Goal: Subscribe to service/newsletter

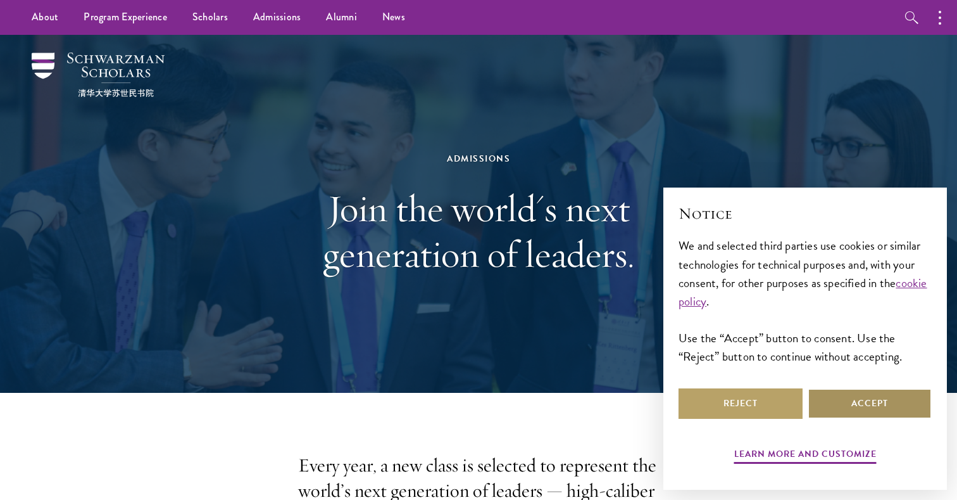
click at [874, 408] on button "Accept" at bounding box center [870, 403] width 124 height 30
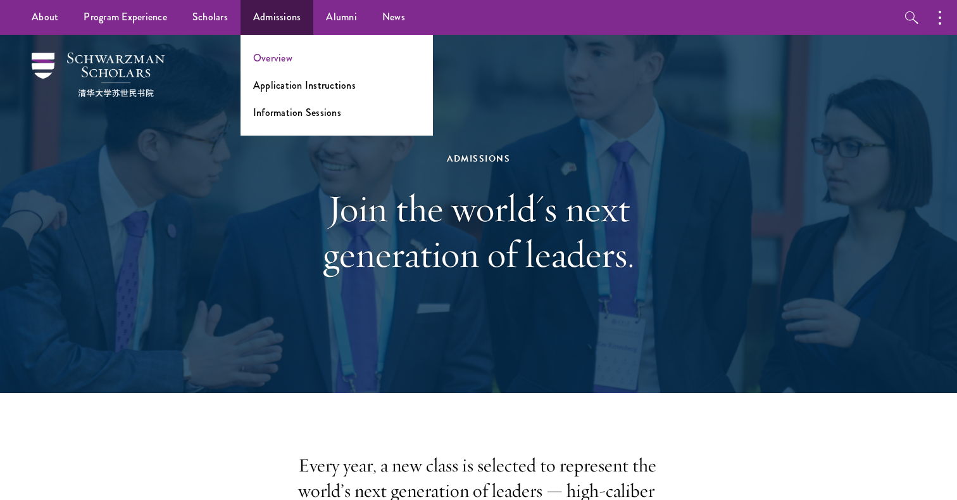
click at [275, 62] on link "Overview" at bounding box center [272, 58] width 39 height 15
click at [302, 115] on link "Information Sessions" at bounding box center [297, 112] width 88 height 15
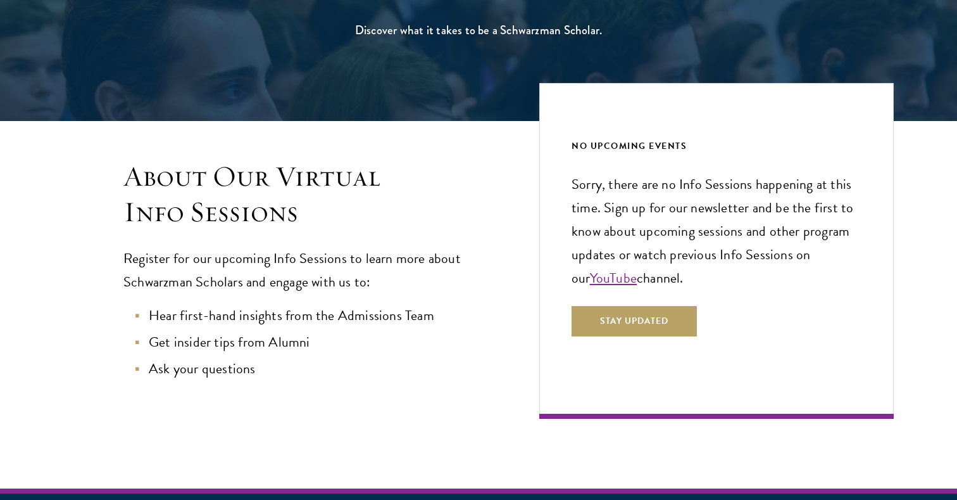
scroll to position [204, 0]
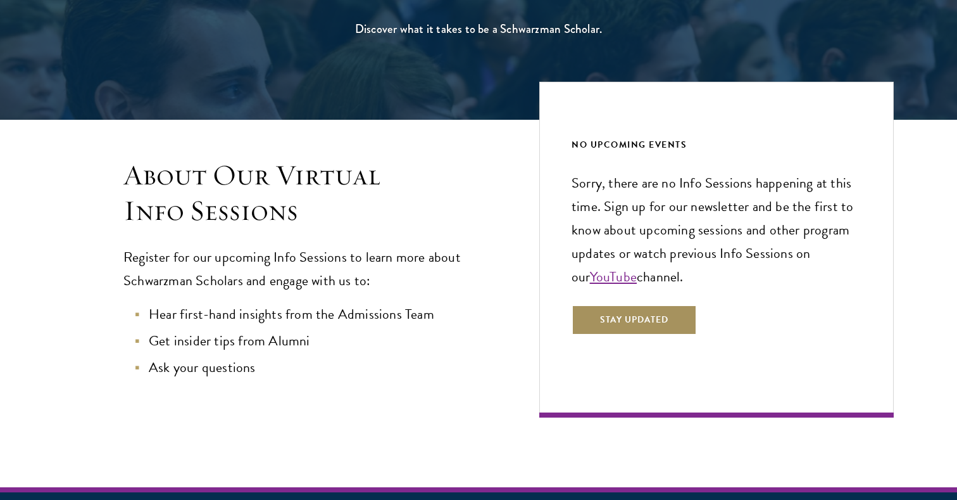
click at [637, 328] on button "Stay Updated" at bounding box center [634, 320] width 125 height 30
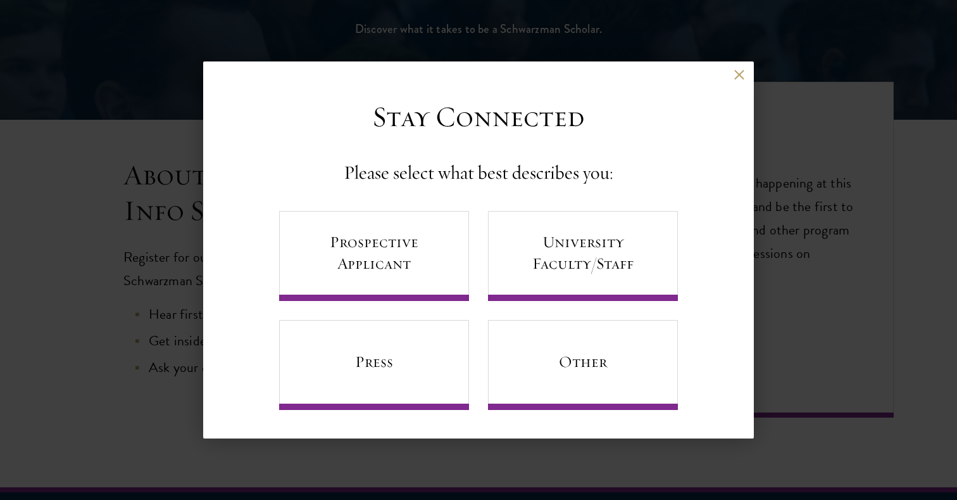
click at [141, 236] on div "Back Stay Connected Please select what best describes you: Prospective Applican…" at bounding box center [478, 250] width 957 height 424
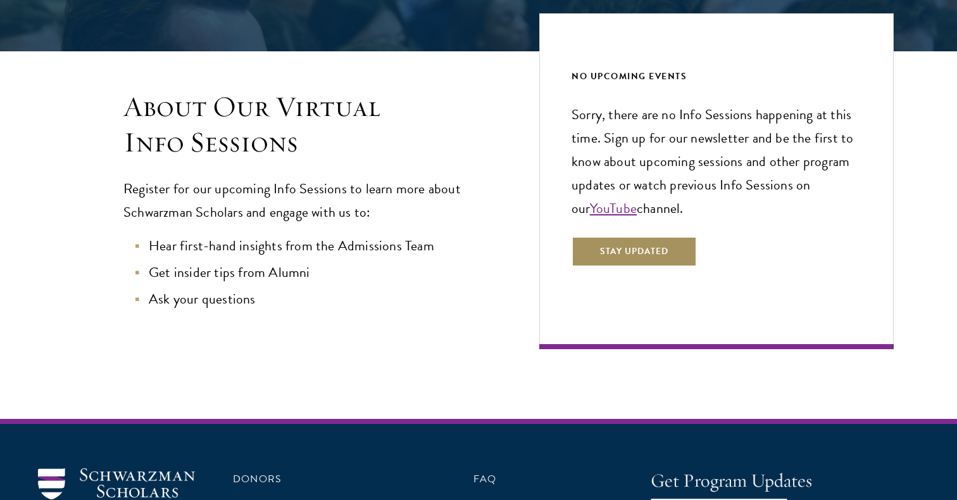
scroll to position [274, 0]
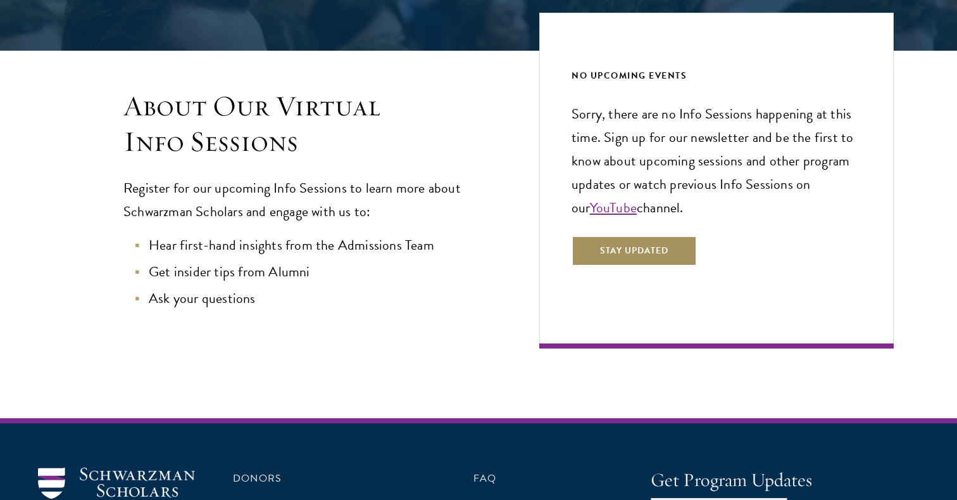
click at [670, 246] on button "Stay Updated" at bounding box center [634, 251] width 125 height 30
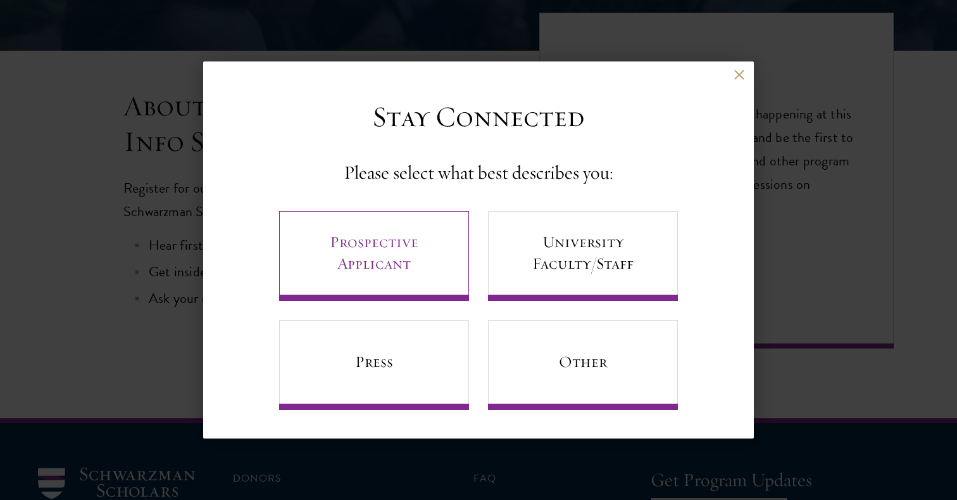
click at [346, 248] on link "Prospective Applicant" at bounding box center [374, 256] width 190 height 90
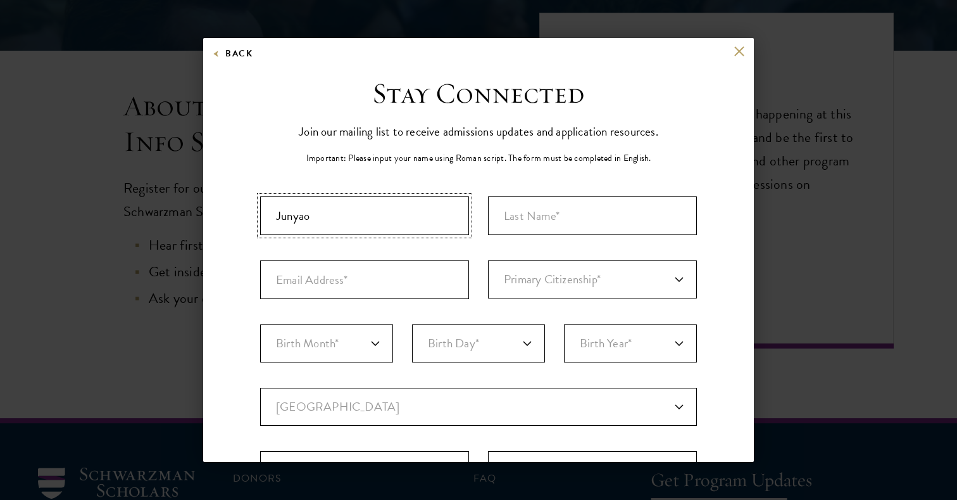
type input "Junyao"
type input "Liu"
type input "j.liu0022@outlook.com"
select select "KT"
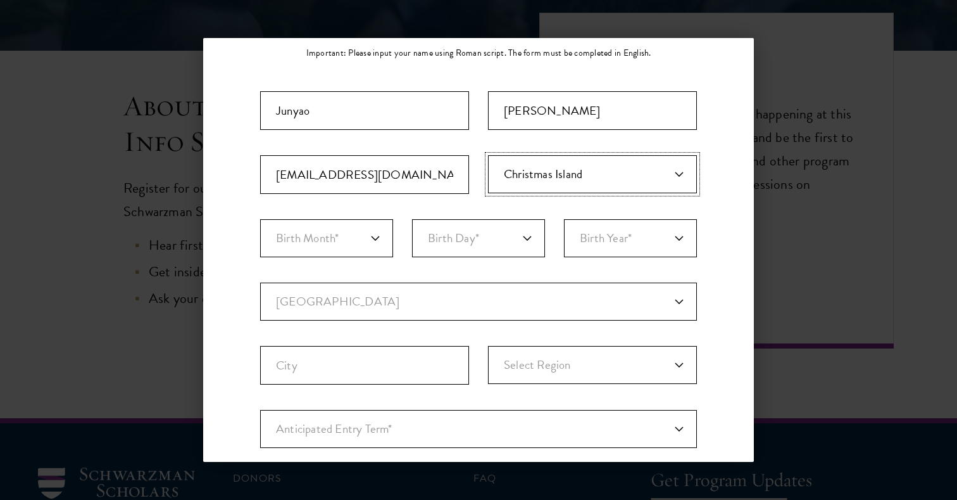
scroll to position [101, 0]
select select "Primary Citizenship*"
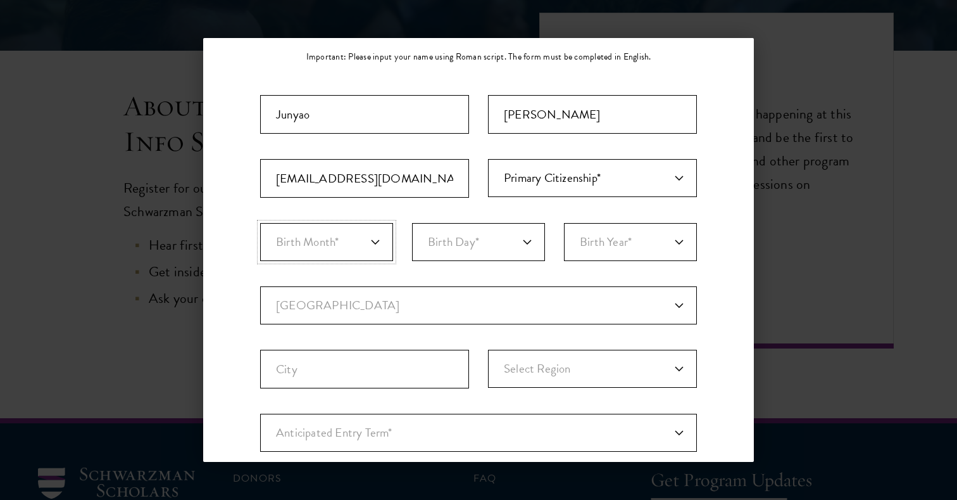
select select "02"
select select "20"
select select "2002"
click at [774, 246] on div "Back Stay Connected Please select what best describes you: Prospective Applican…" at bounding box center [478, 250] width 957 height 424
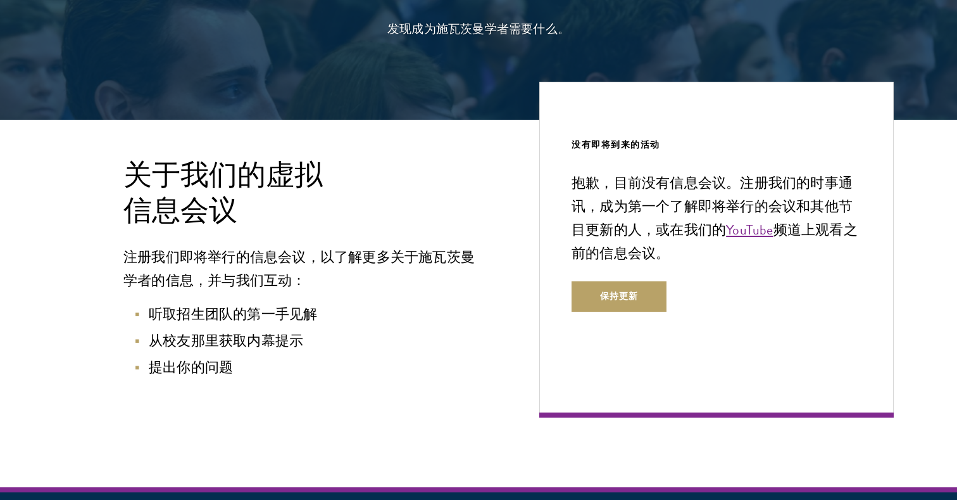
scroll to position [207, 0]
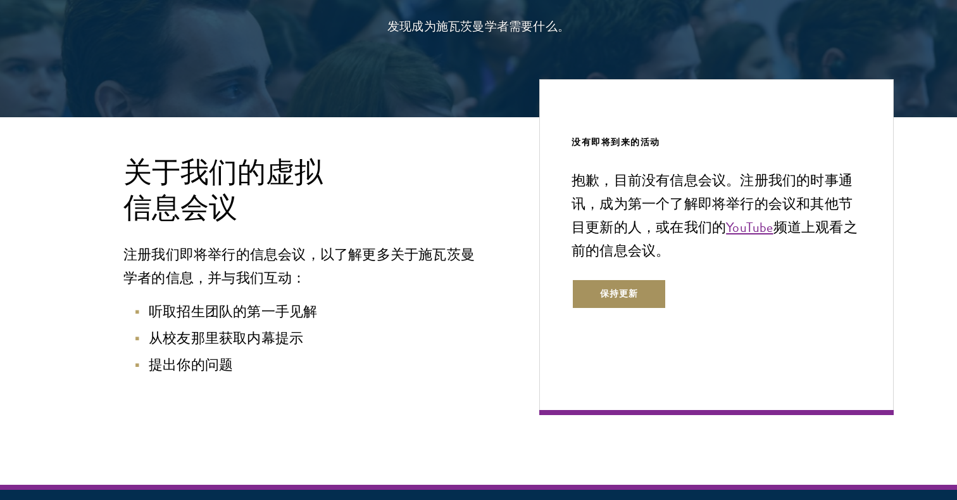
click at [607, 301] on button "保持更新" at bounding box center [619, 294] width 95 height 30
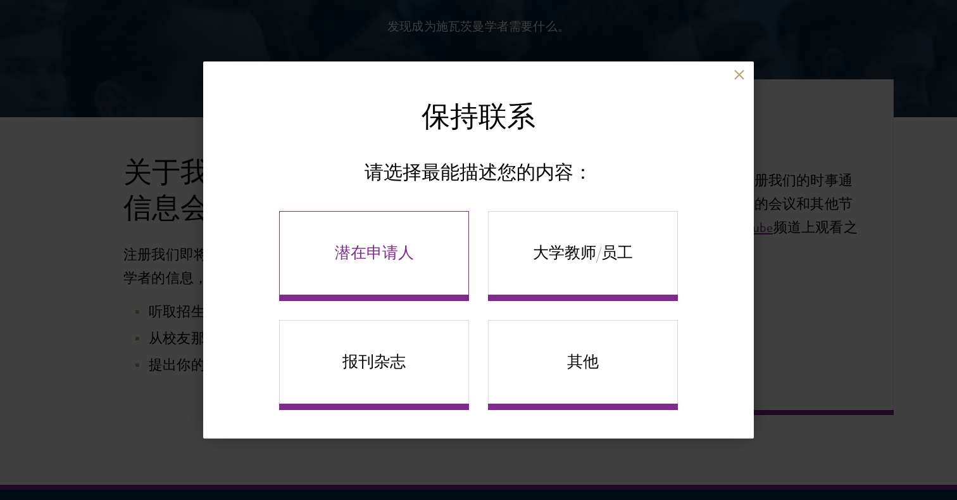
click at [405, 255] on link "潜在申请人" at bounding box center [374, 256] width 190 height 90
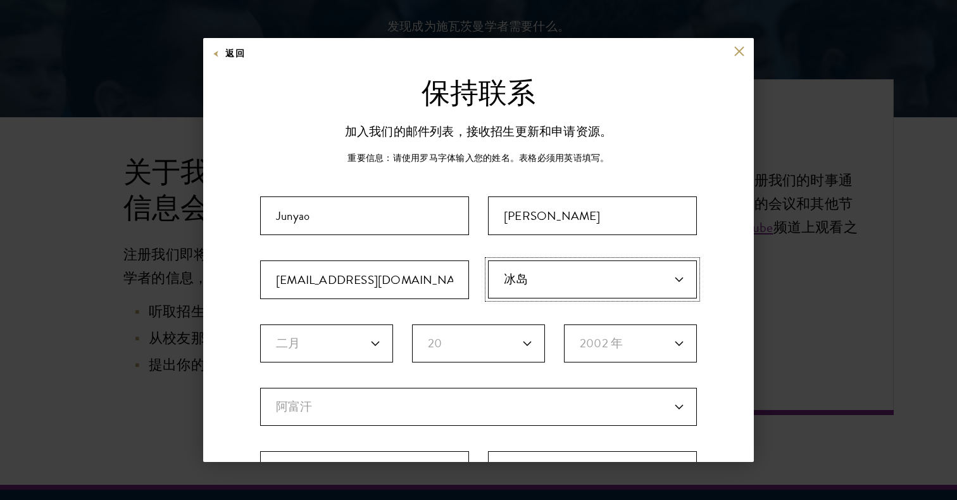
select select "XX"
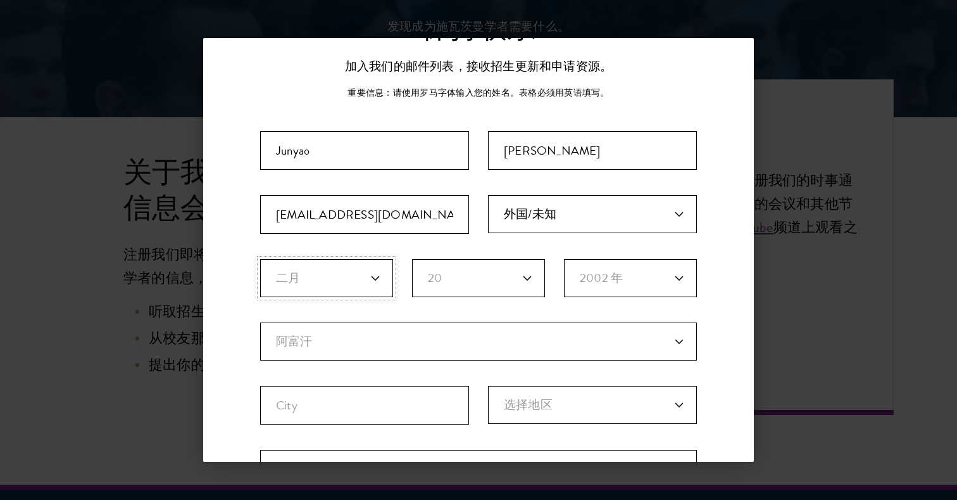
scroll to position [66, 0]
select select "CH"
select select
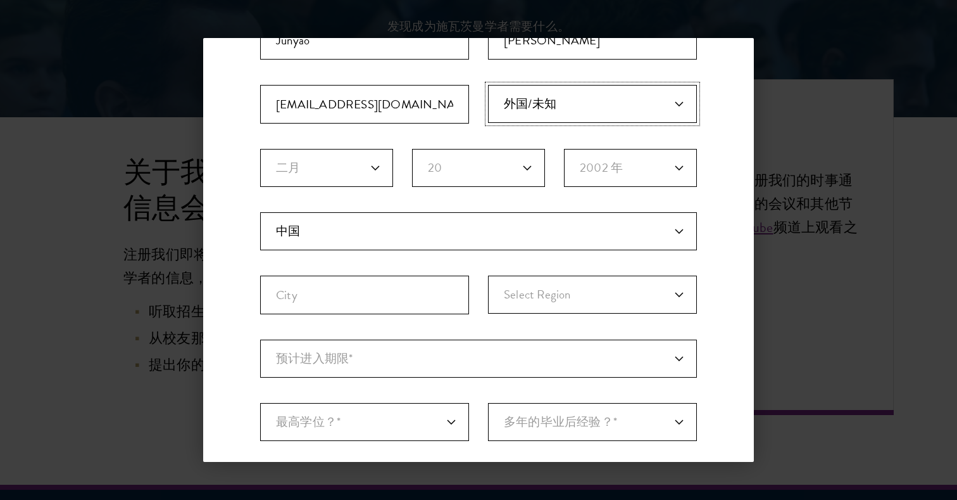
scroll to position [174, 0]
type input "B"
type input "Beijing"
click at [611, 267] on fieldset "Country 当前国家 阿富汗 奥兰群岛 阿尔巴尼亚 阿尔及利亚 安道尔 安哥拉 安圭拉 安提瓜和巴布达 阿根廷 亚美尼亚 阿鲁巴 阿什莫尔和卡地亚群岛 澳…" at bounding box center [478, 276] width 437 height 127
click at [582, 274] on fieldset "Country 当前国家 阿富汗 奥兰群岛 阿尔巴尼亚 阿尔及利亚 安道尔 安哥拉 安圭拉 安提瓜和巴布达 阿根廷 亚美尼亚 阿鲁巴 阿什莫尔和卡地亚群岛 澳…" at bounding box center [478, 276] width 437 height 127
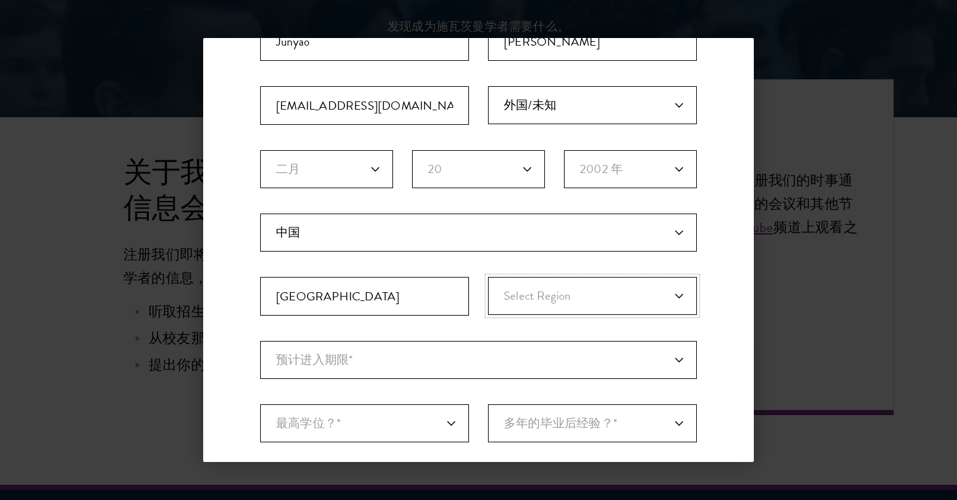
select select "Beijing"
click at [398, 299] on input "Beijing" at bounding box center [364, 296] width 209 height 39
type input "B"
type input "Beijing"
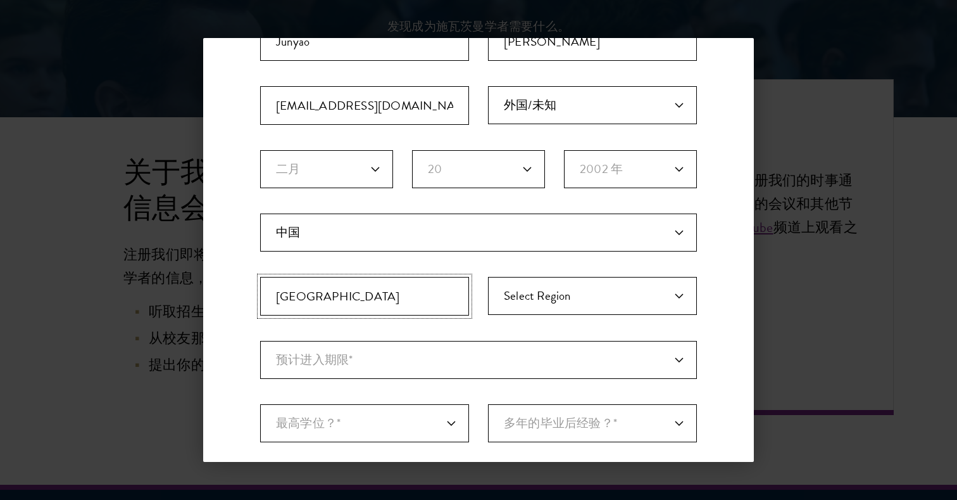
scroll to position [211, 0]
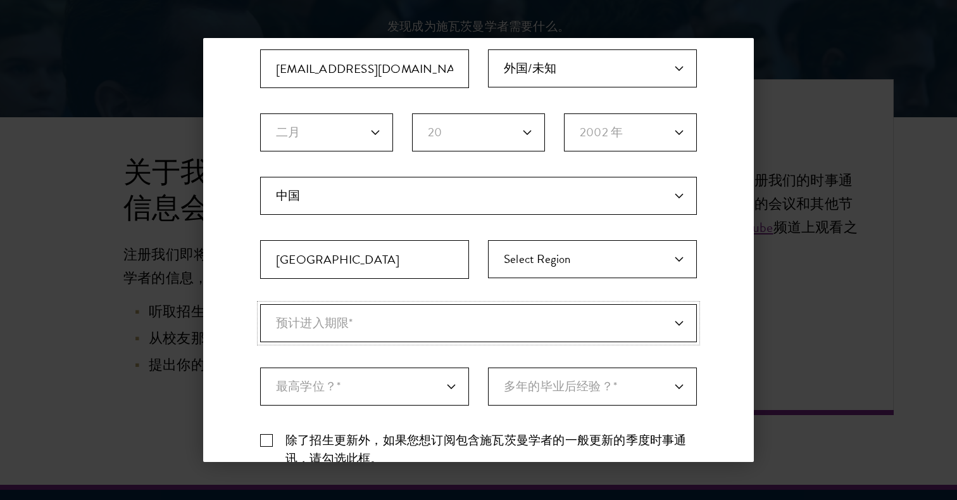
select select "e64b8ab3-eabb-4867-96d5-7e6b4840665f"
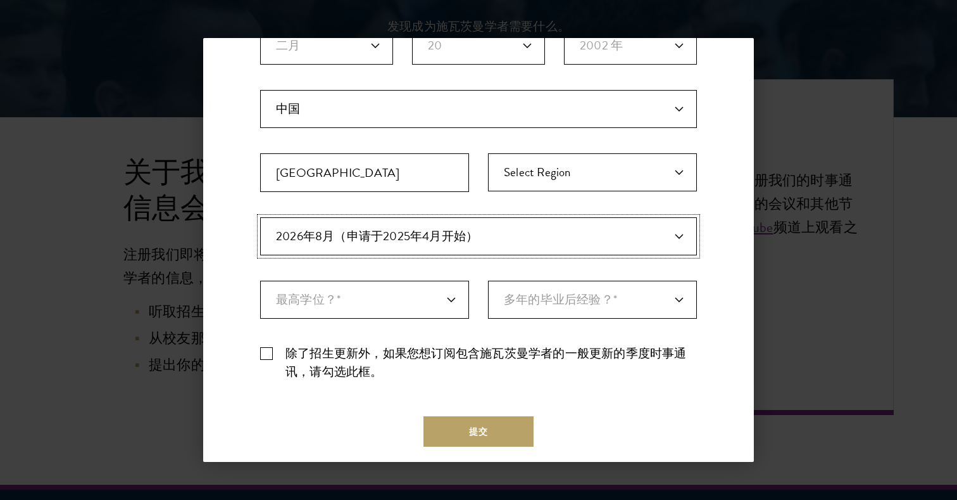
scroll to position [299, 0]
click at [346, 320] on div "Important: The form must be completed in English. Junyao Liu j.liu0022@outlook.…" at bounding box center [478, 143] width 437 height 492
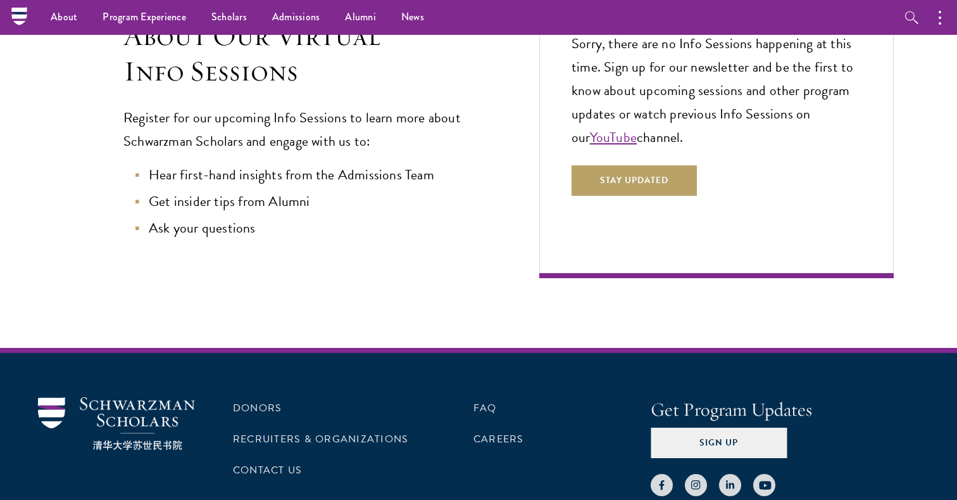
scroll to position [315, 0]
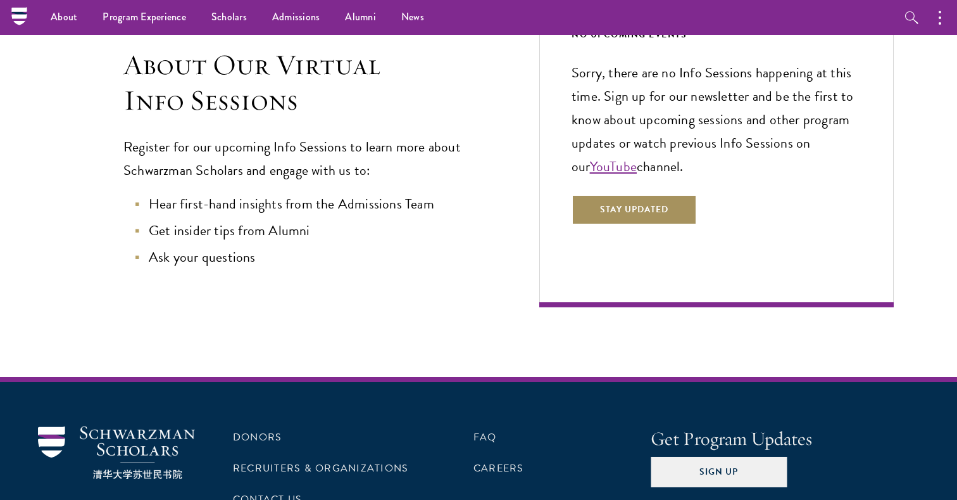
click at [641, 208] on button "Stay Updated" at bounding box center [634, 209] width 125 height 30
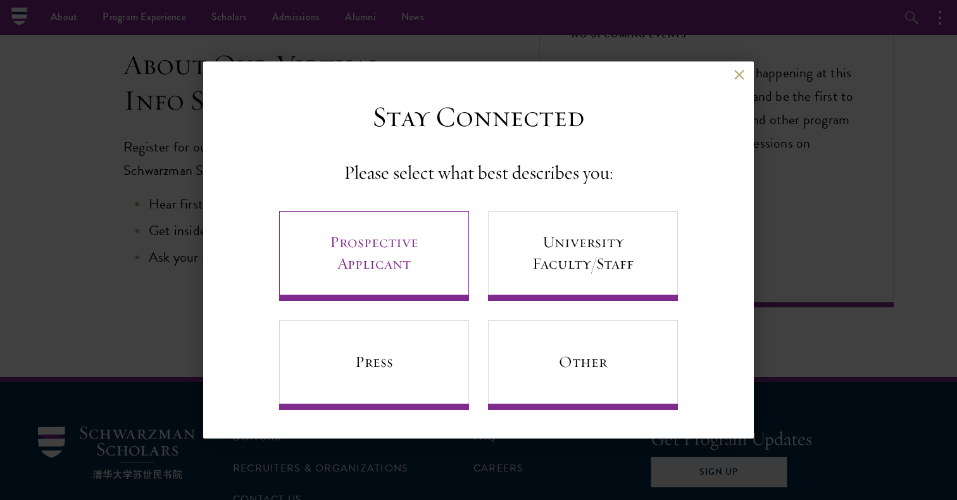
click at [424, 261] on link "Prospective Applicant" at bounding box center [374, 256] width 190 height 90
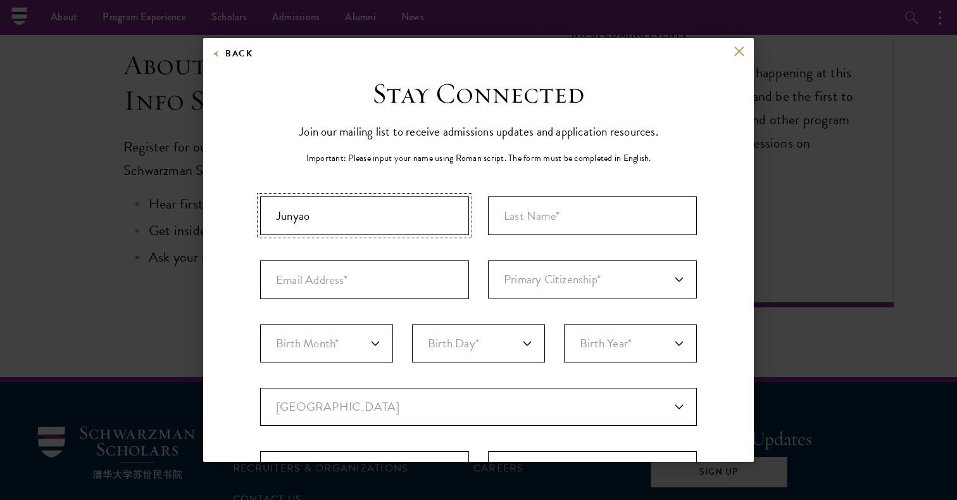
type input "Junyao"
type input "[PERSON_NAME]"
type input "j"
type input "j.liu0022@outloook.com"
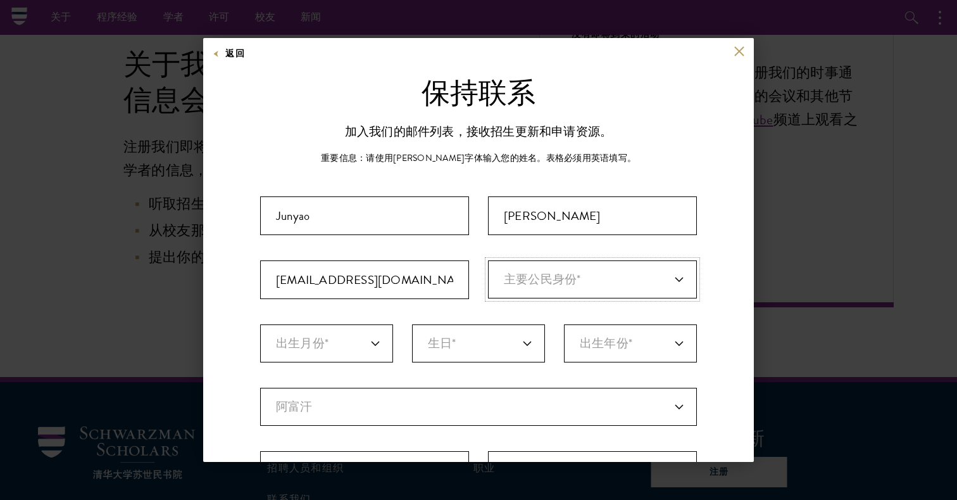
select select "XX"
select select "02"
select select "20"
select select "2002"
select select "CH"
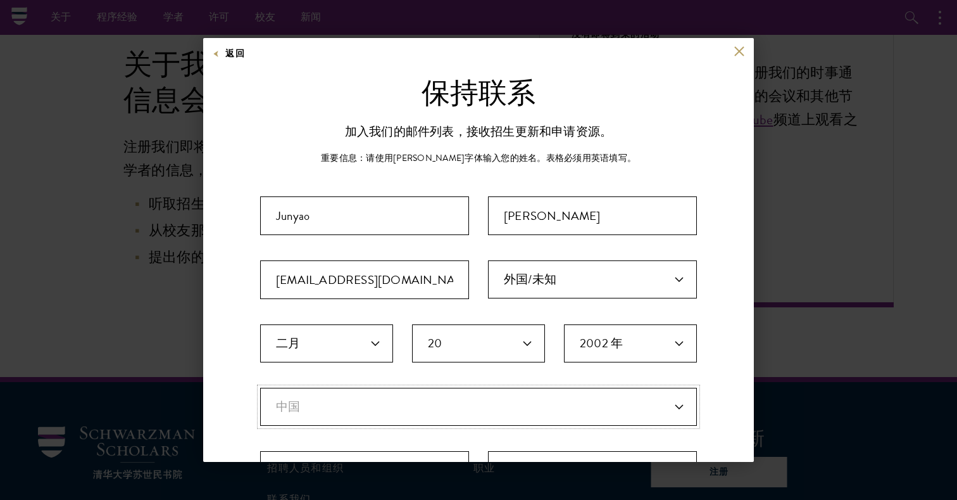
select select
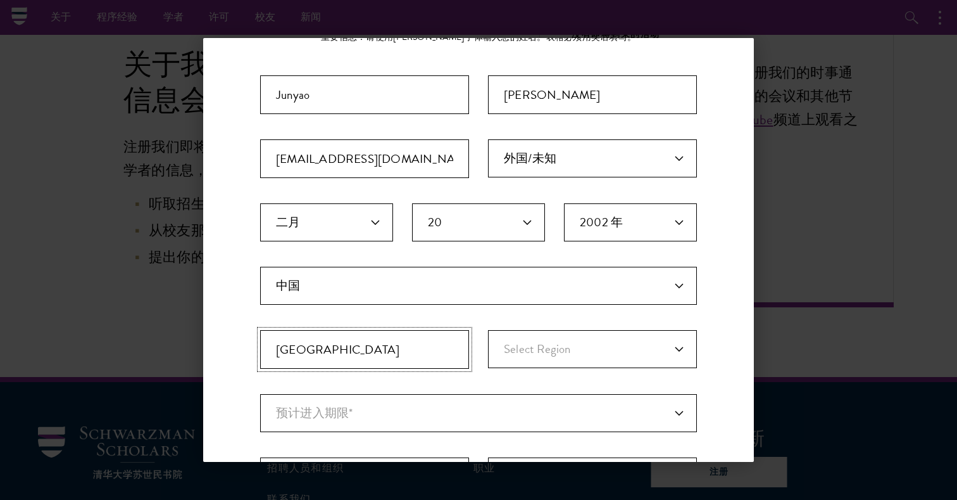
type input "Beijing"
click at [581, 309] on fieldset "Country 当前国家 阿富汗 奥兰群岛 阿尔巴尼亚 阿尔及利亚 安道尔 安哥拉 安圭拉 安提瓜和巴布达 阿根廷 亚美尼亚 阿鲁巴 阿什莫尔和卡地亚群岛 澳…" at bounding box center [478, 330] width 437 height 127
select select "Beijing"
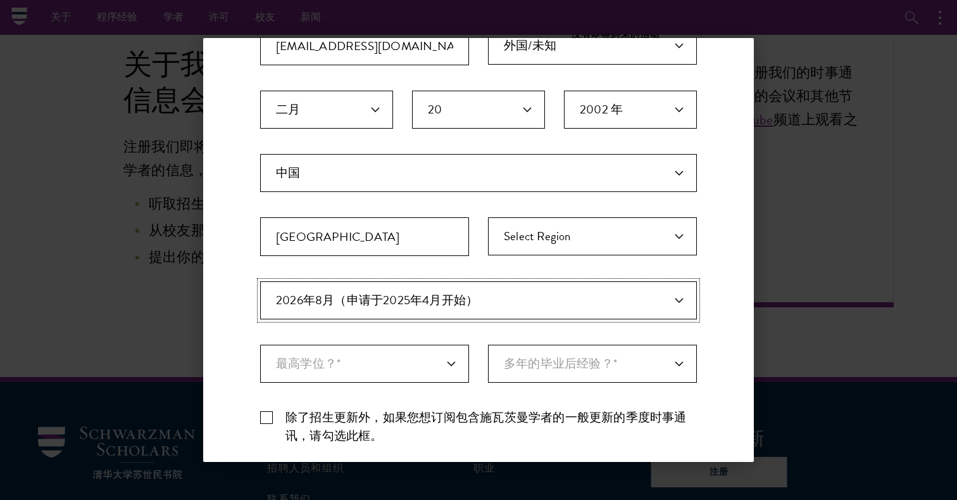
scroll to position [246, 0]
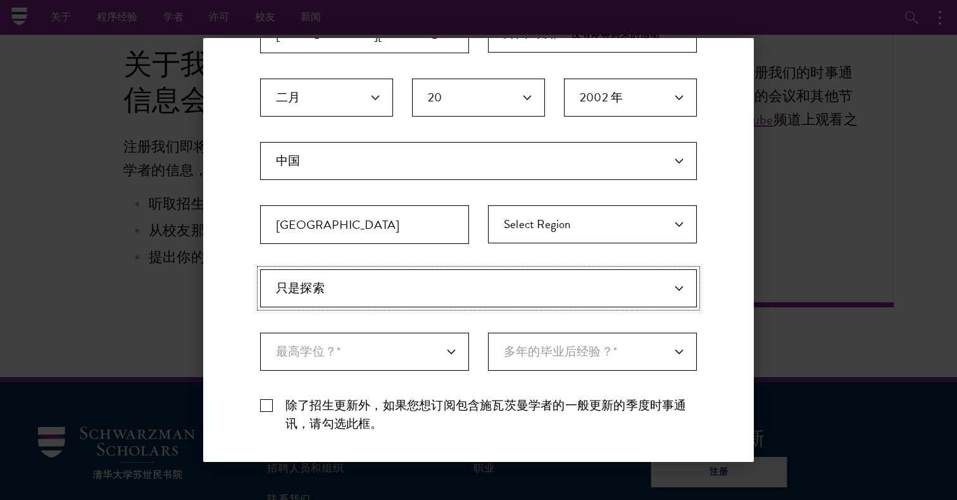
select select "e64b8ab3-eabb-4867-96d5-7e6b4840665f"
select select "baef124f-e103-44b1-8ca6-5d0669438e44"
select select "1"
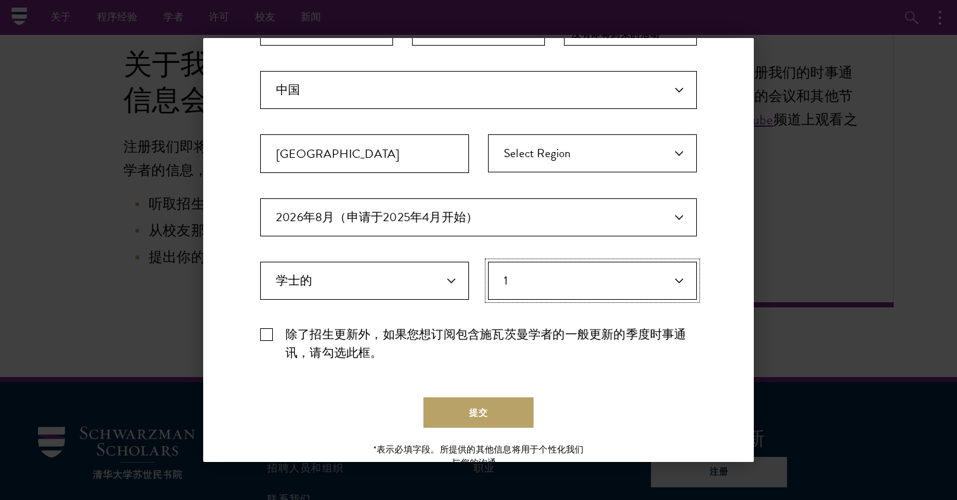
scroll to position [317, 0]
click at [260, 335] on label "除了招生更新外，如果您想订阅包含施瓦茨曼学者的一般更新的季度时事通讯，请勾选此框。" at bounding box center [478, 343] width 437 height 37
click at [260, 333] on input "除了招生更新外，如果您想订阅包含施瓦茨曼学者的一般更新的季度时事通讯，请勾选此框。" at bounding box center [478, 329] width 437 height 8
checkbox input "true"
click at [464, 413] on button "提交" at bounding box center [479, 412] width 110 height 30
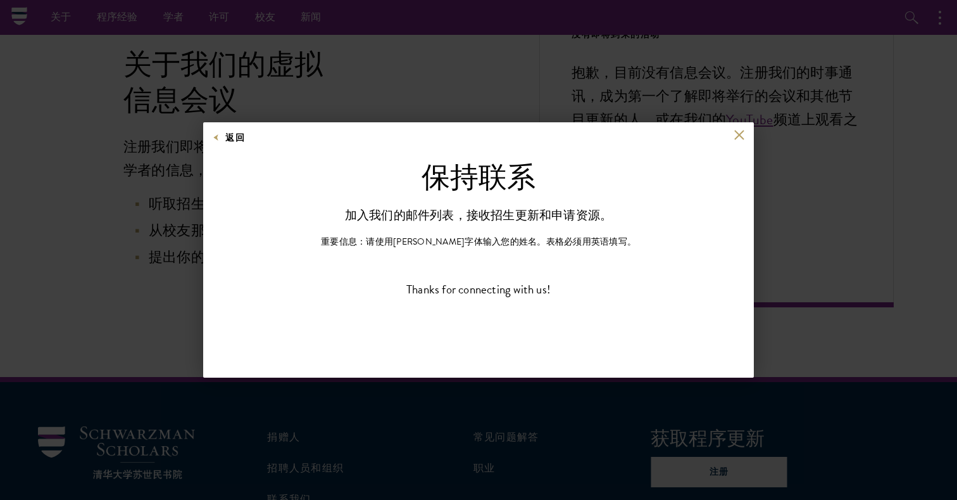
scroll to position [0, 0]
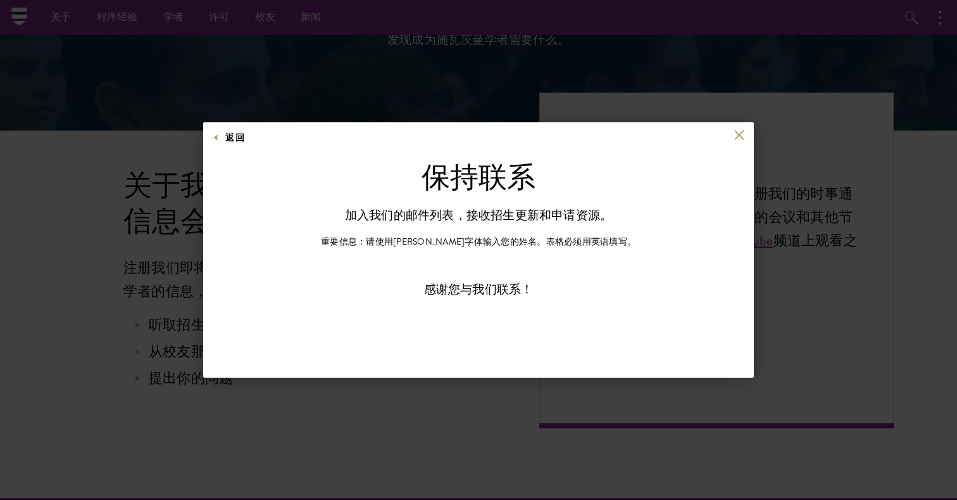
click at [741, 124] on div "返回 Stay Connected Please select what best describes you: Prospective Applicant …" at bounding box center [478, 250] width 551 height 256
click at [746, 137] on div "返回" at bounding box center [478, 145] width 551 height 30
click at [738, 137] on button at bounding box center [739, 135] width 11 height 11
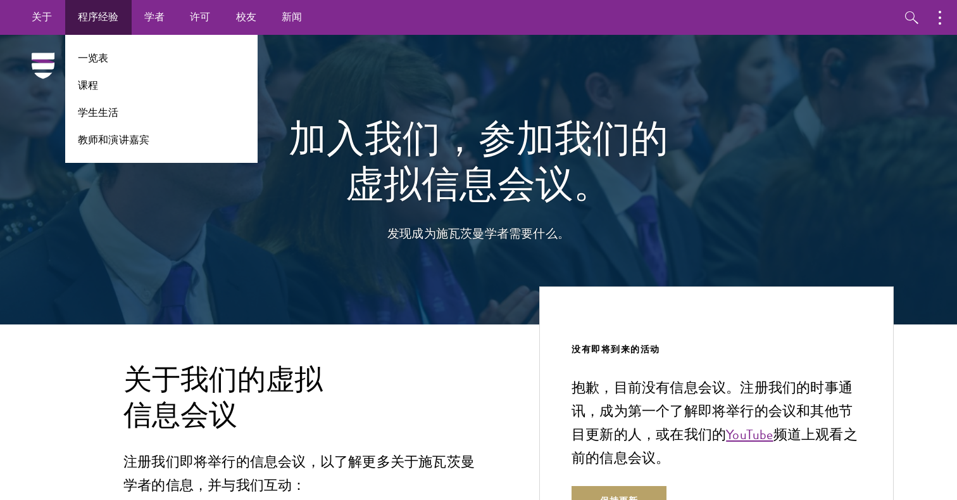
click at [101, 18] on link "程序经验" at bounding box center [98, 17] width 66 height 35
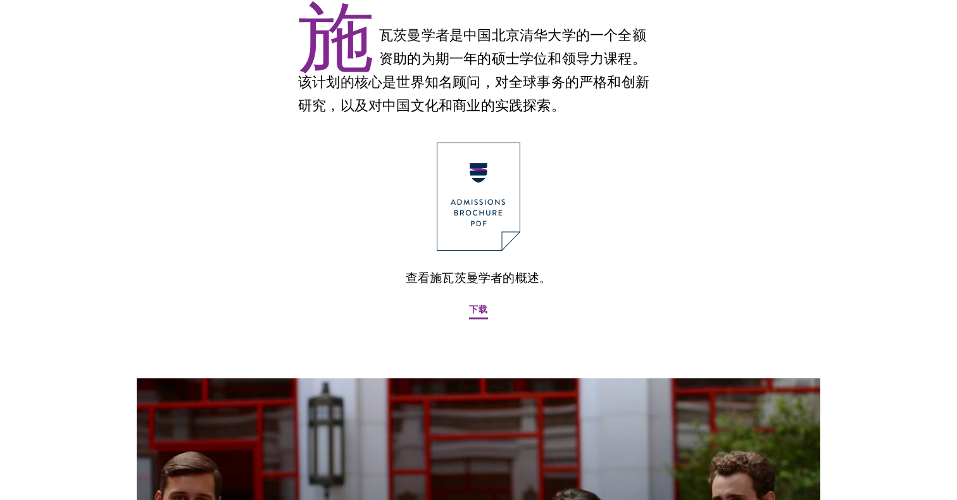
scroll to position [817, 0]
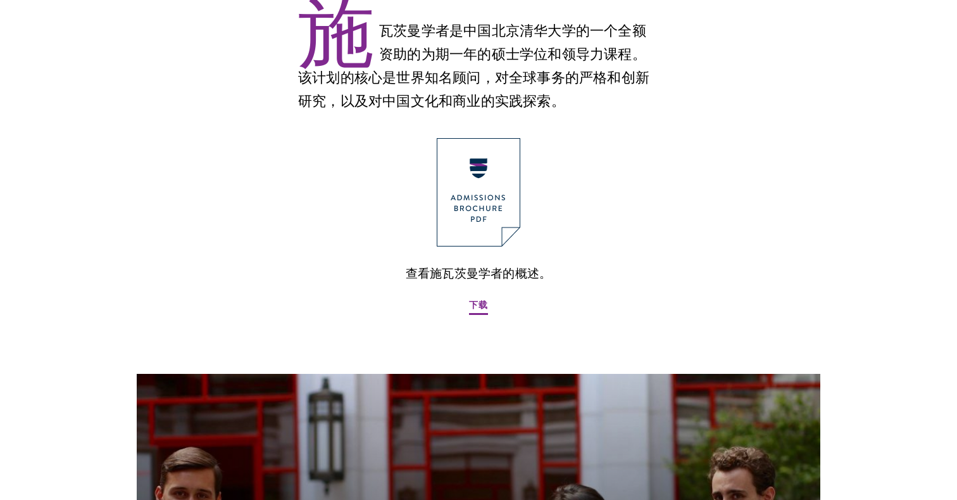
click at [494, 215] on img at bounding box center [479, 192] width 84 height 108
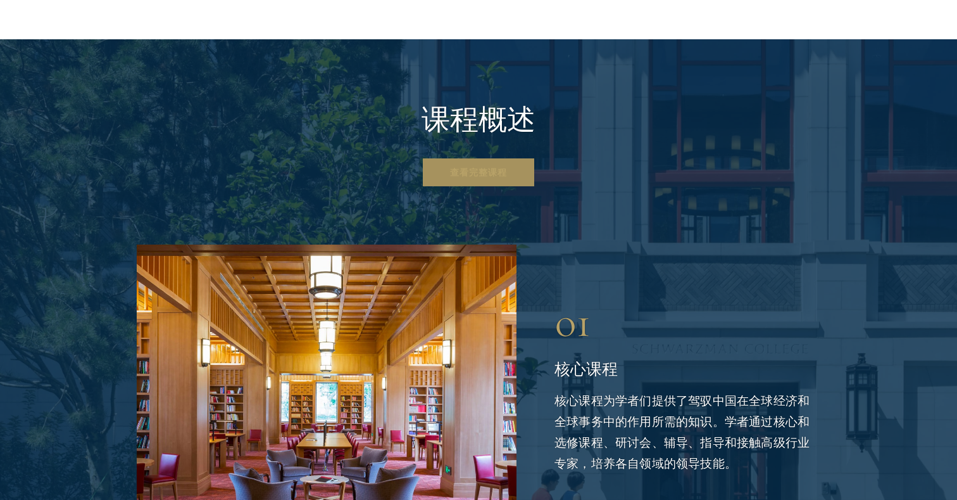
scroll to position [1616, 0]
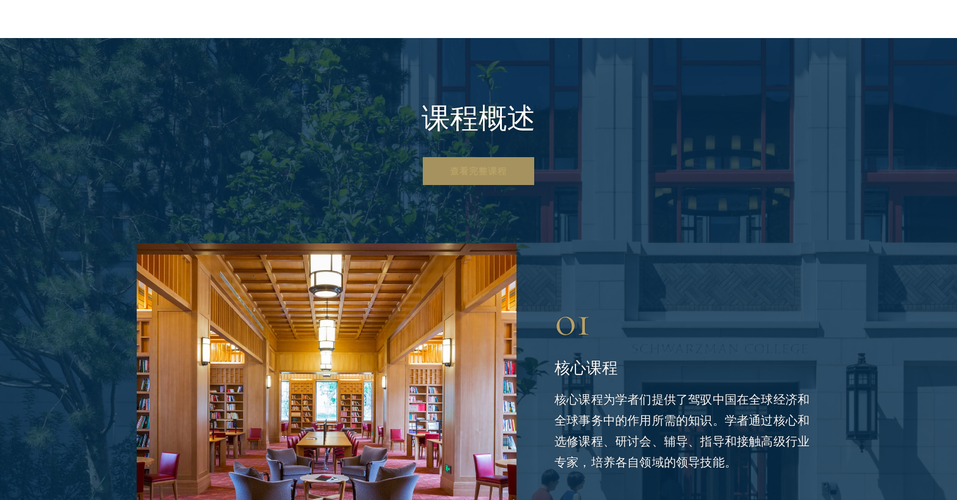
click at [474, 167] on link "查看完整课程" at bounding box center [479, 171] width 114 height 30
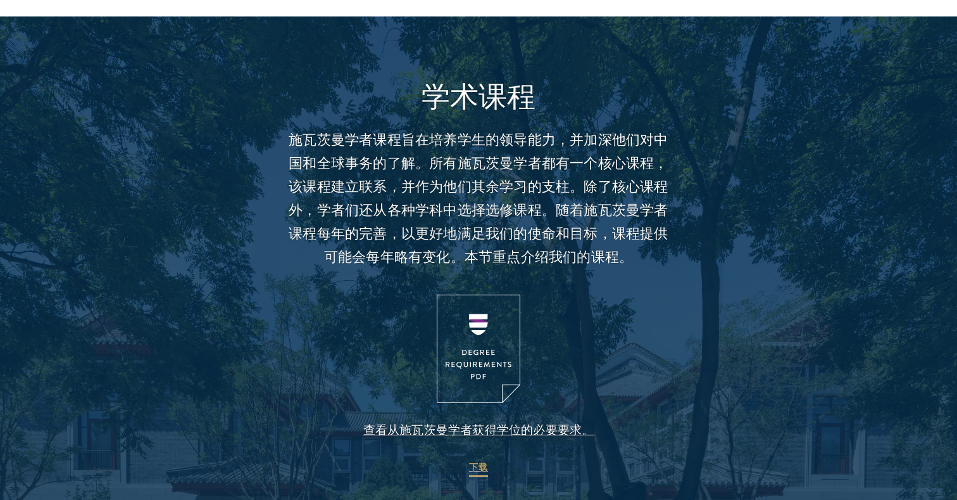
scroll to position [1030, 0]
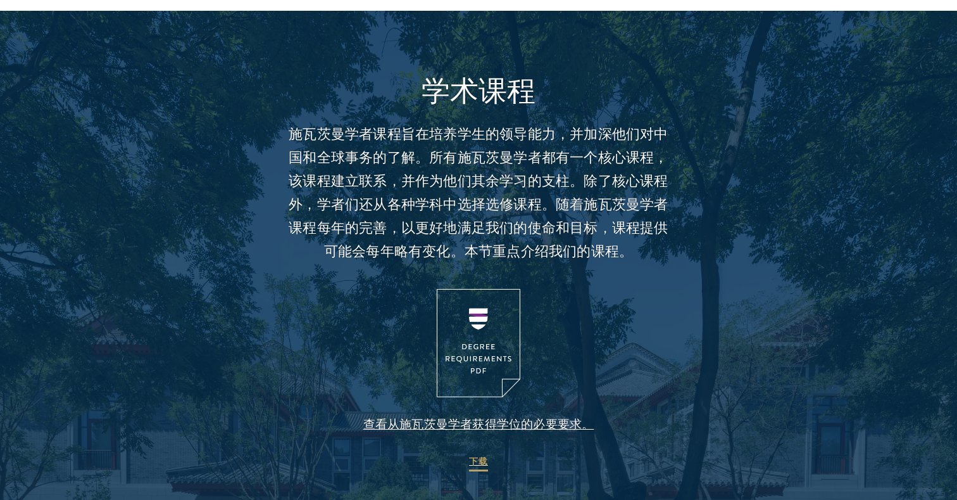
click at [491, 423] on span "查看从施瓦茨曼学者获得学位的必要要求。" at bounding box center [478, 423] width 231 height 21
click at [498, 325] on img at bounding box center [479, 343] width 84 height 108
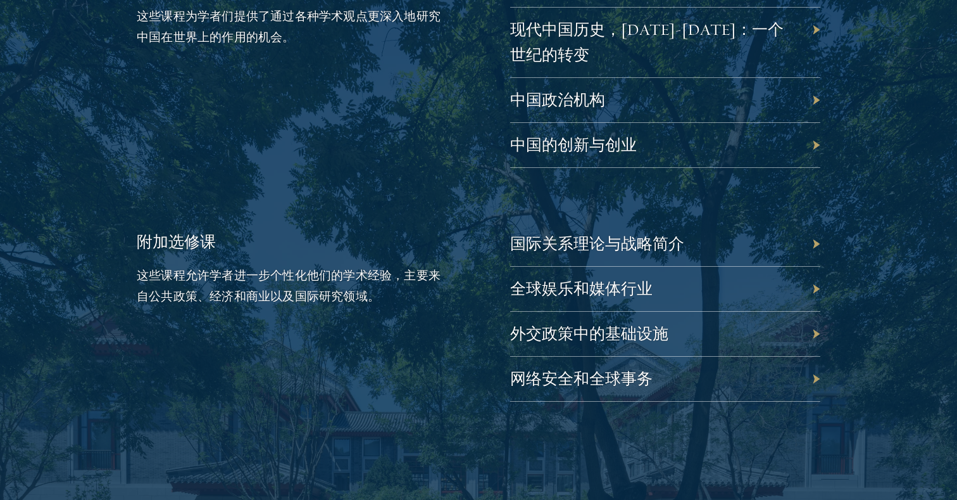
scroll to position [3616, 0]
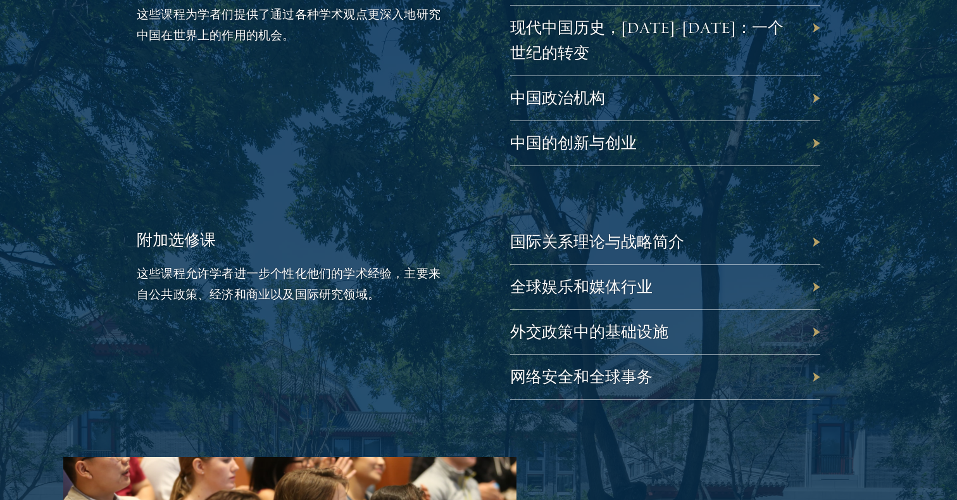
click at [817, 234] on div "国际关系理论与战略简介" at bounding box center [665, 242] width 310 height 45
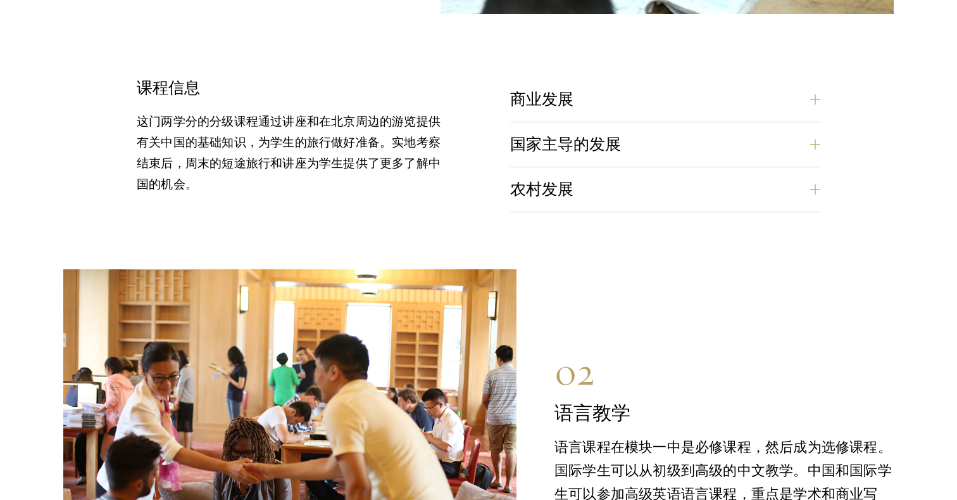
scroll to position [5119, 0]
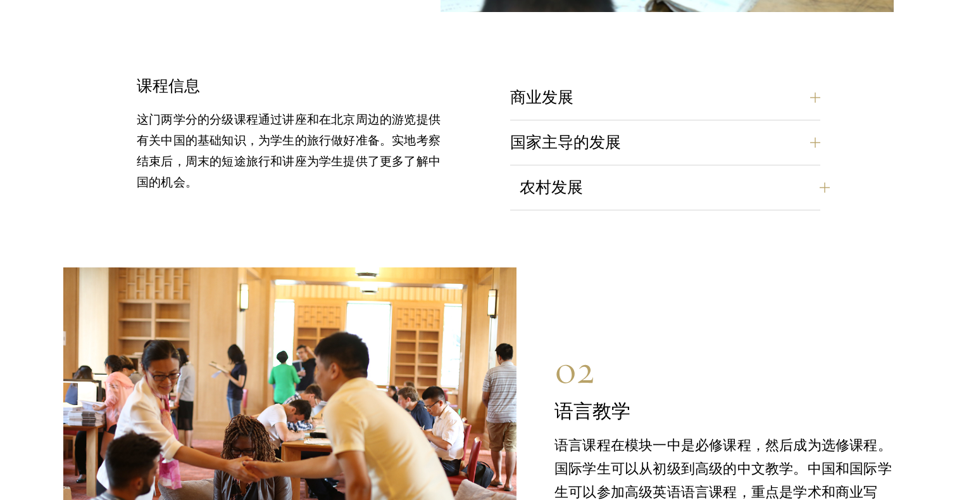
click at [693, 172] on button "农村发展" at bounding box center [675, 187] width 310 height 30
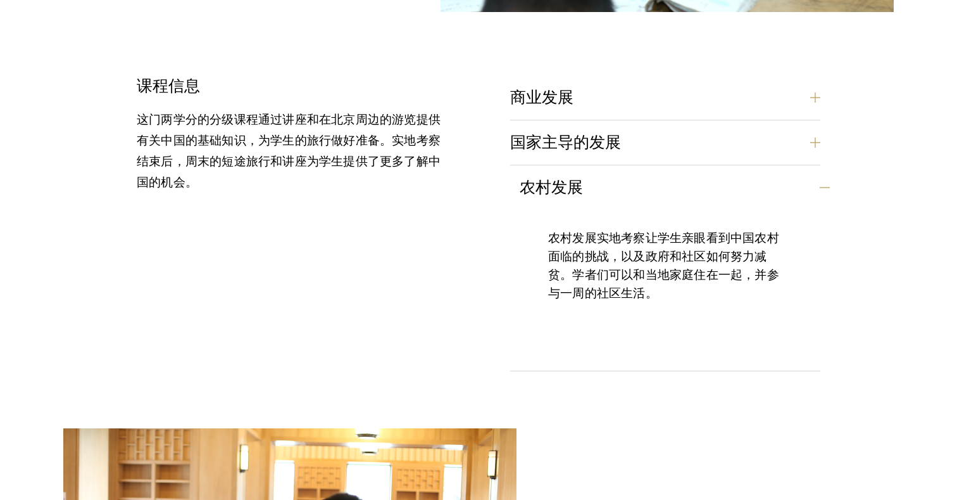
click at [688, 177] on button "农村发展" at bounding box center [675, 187] width 310 height 30
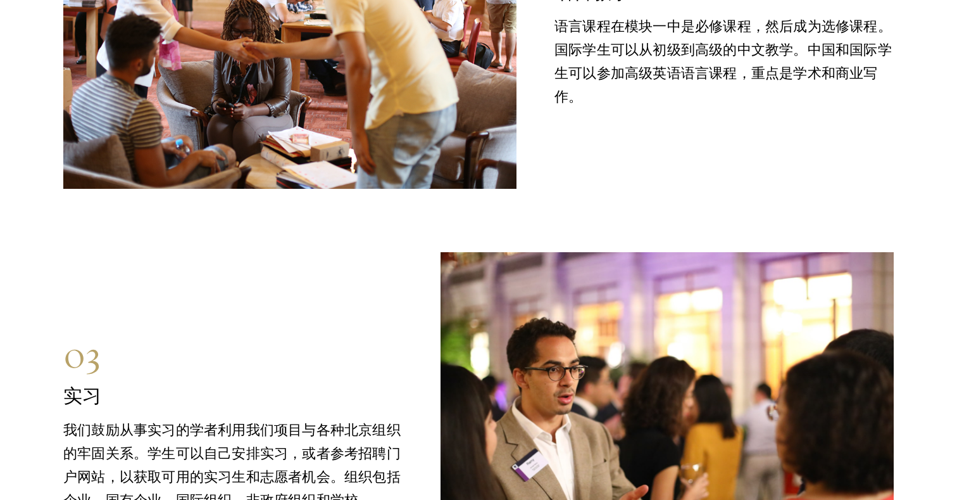
scroll to position [5583, 0]
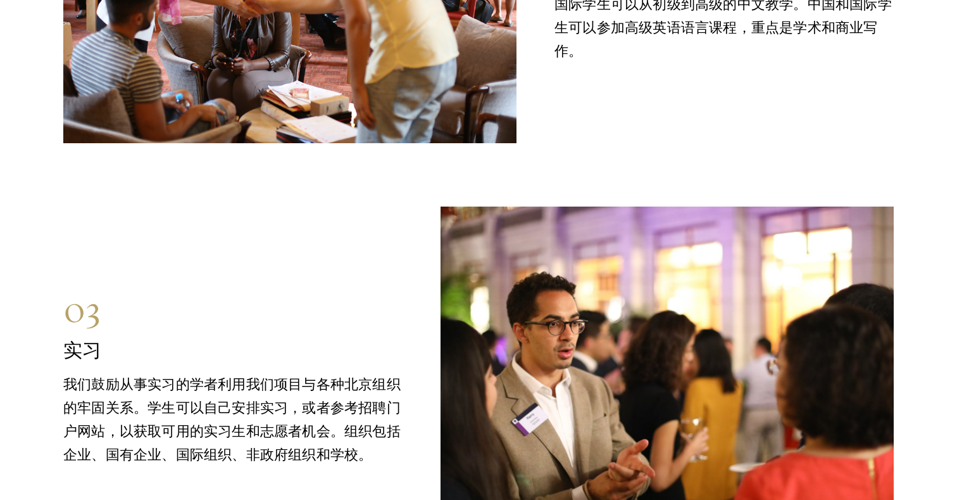
click at [679, 280] on img at bounding box center [667, 376] width 453 height 340
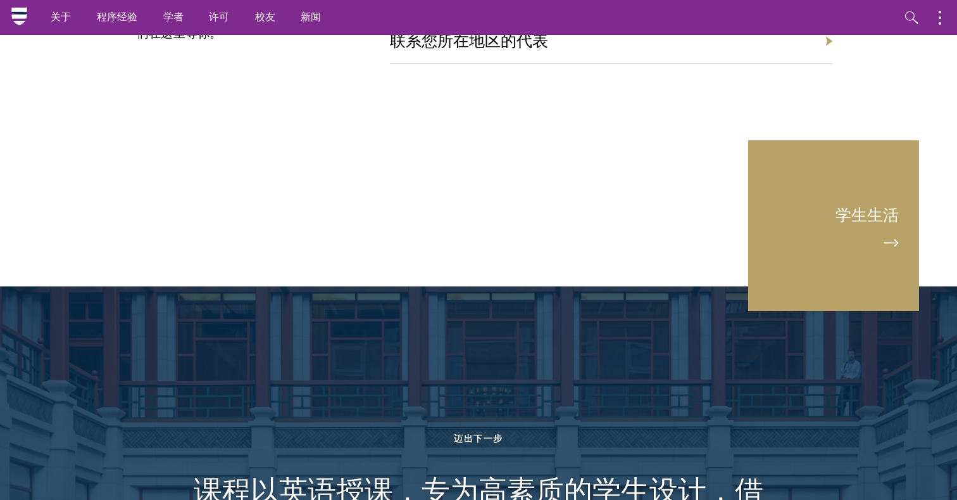
scroll to position [6681, 0]
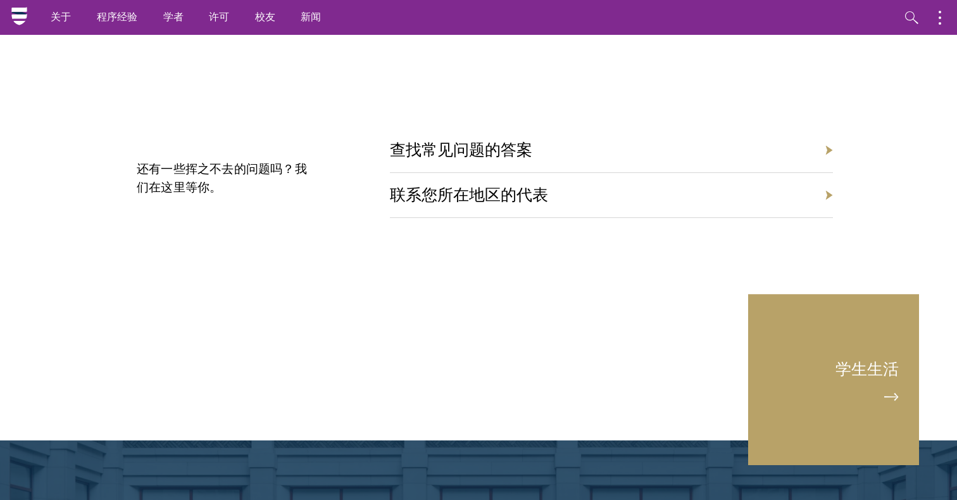
click at [600, 182] on div "联系您所在地区的代表" at bounding box center [611, 195] width 443 height 45
click at [803, 186] on div "联系您所在地区的代表" at bounding box center [611, 195] width 443 height 45
click at [829, 185] on div "联系您所在地区的代表" at bounding box center [611, 195] width 443 height 45
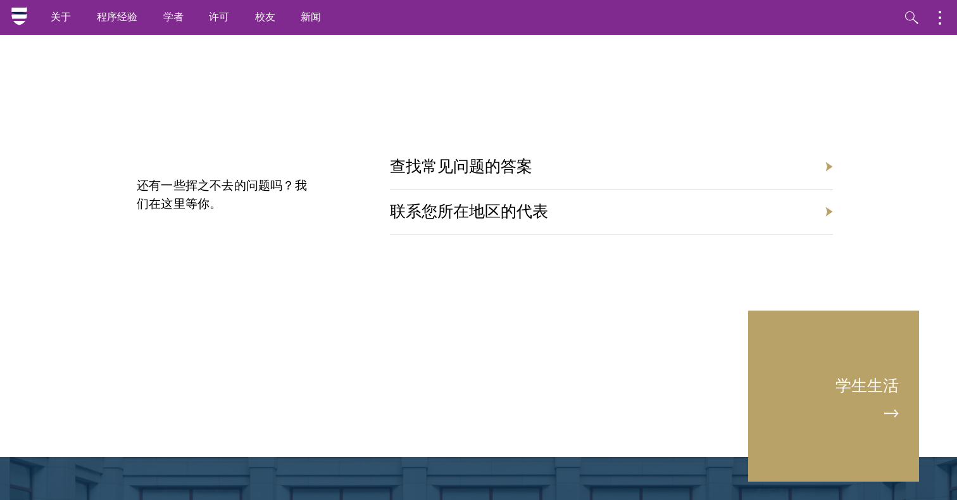
click at [458, 213] on div "联系您所在地区的代表" at bounding box center [611, 211] width 443 height 45
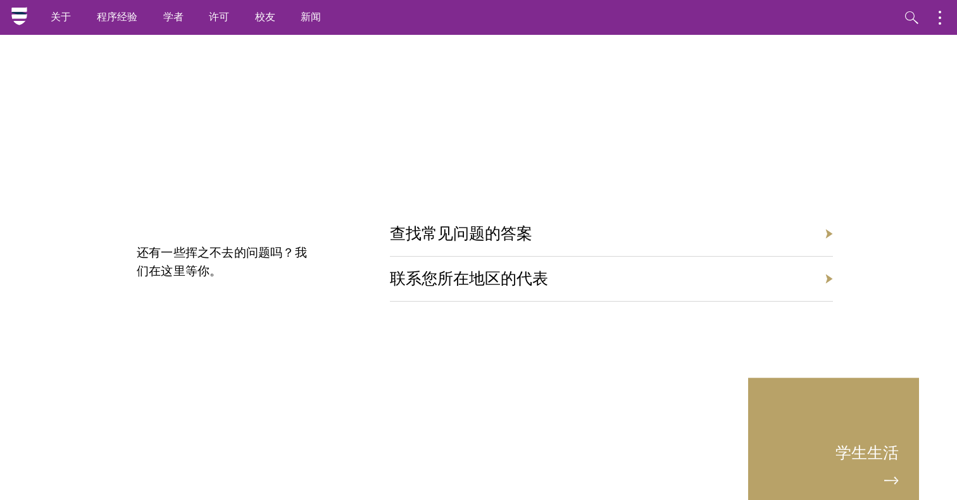
scroll to position [6584, 0]
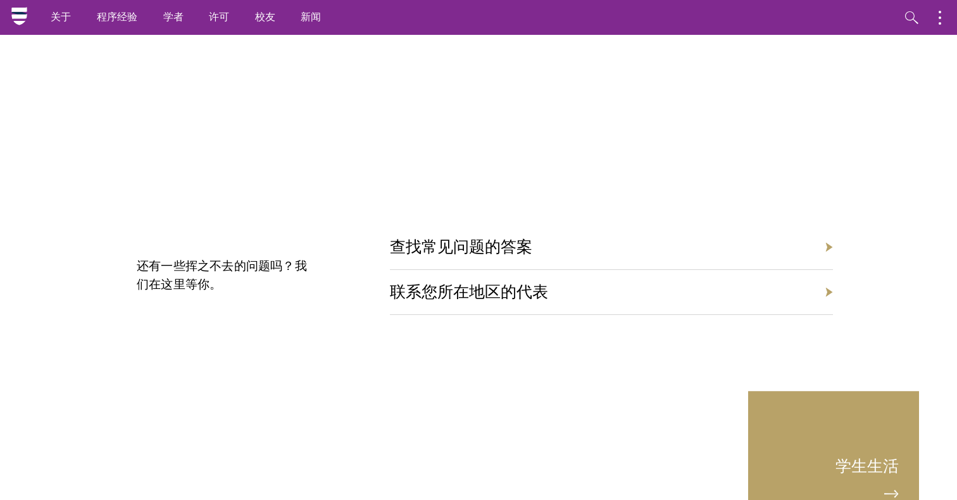
click at [502, 225] on div "查找常见问题的答案" at bounding box center [611, 247] width 443 height 45
click at [477, 285] on link "联系您所在地区的代表" at bounding box center [478, 292] width 158 height 20
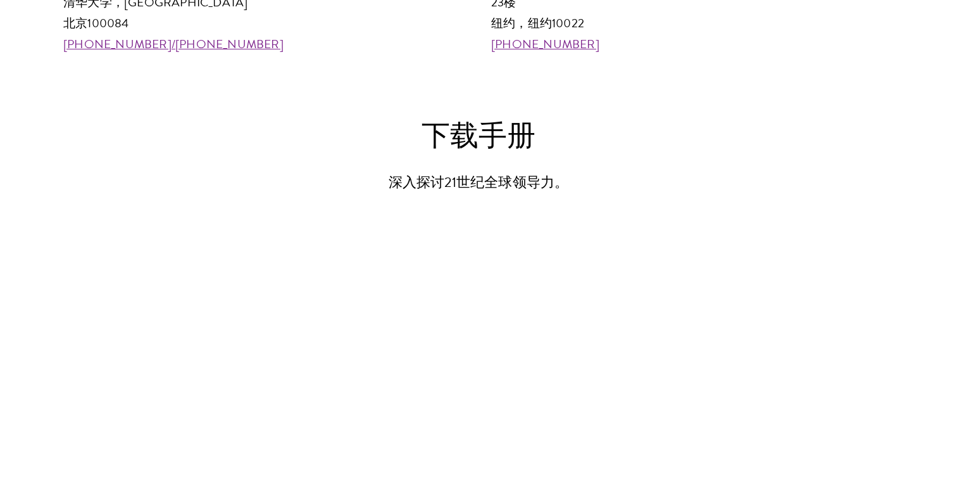
scroll to position [1530, 0]
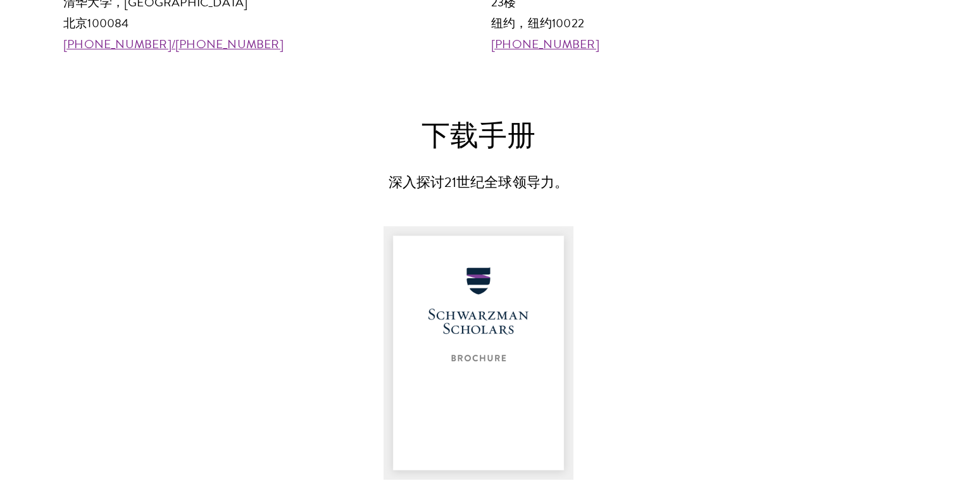
click at [482, 356] on img at bounding box center [479, 352] width 190 height 253
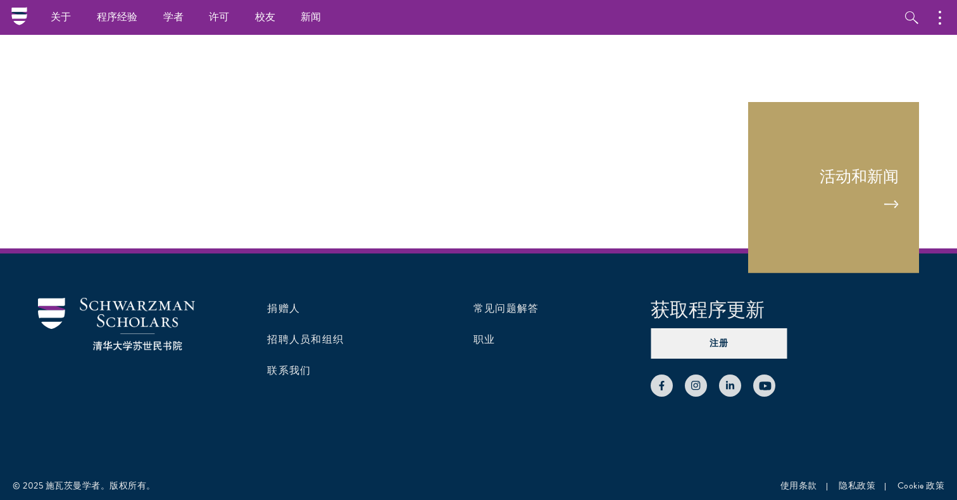
scroll to position [2021, 0]
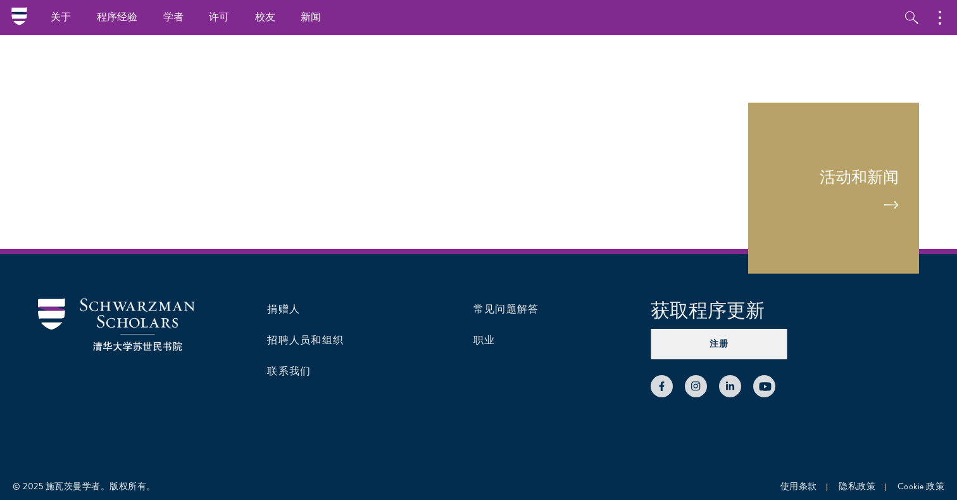
click at [482, 346] on ul "常见问题解答 职业" at bounding box center [545, 347] width 143 height 99
click at [484, 337] on link "职业" at bounding box center [485, 339] width 22 height 15
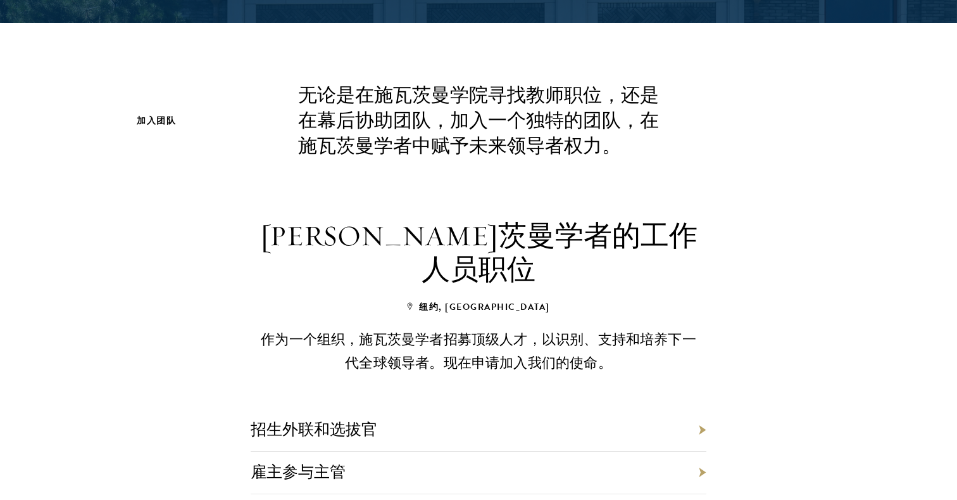
scroll to position [311, 0]
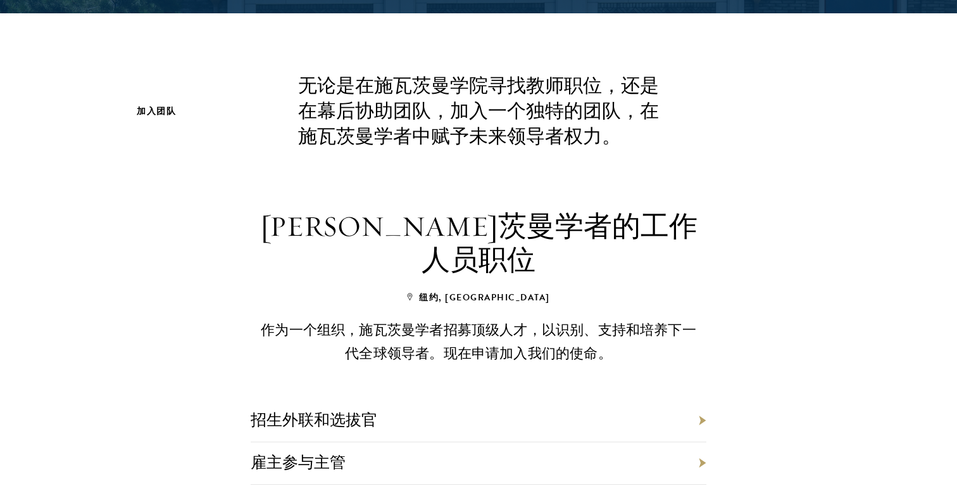
click at [729, 389] on div "招生外联和选拔官 雇主参与主管" at bounding box center [479, 444] width 532 height 158
click at [296, 410] on link "招生外联和选拔官" at bounding box center [314, 420] width 127 height 20
click at [315, 452] on link "雇主参与主管" at bounding box center [298, 462] width 95 height 20
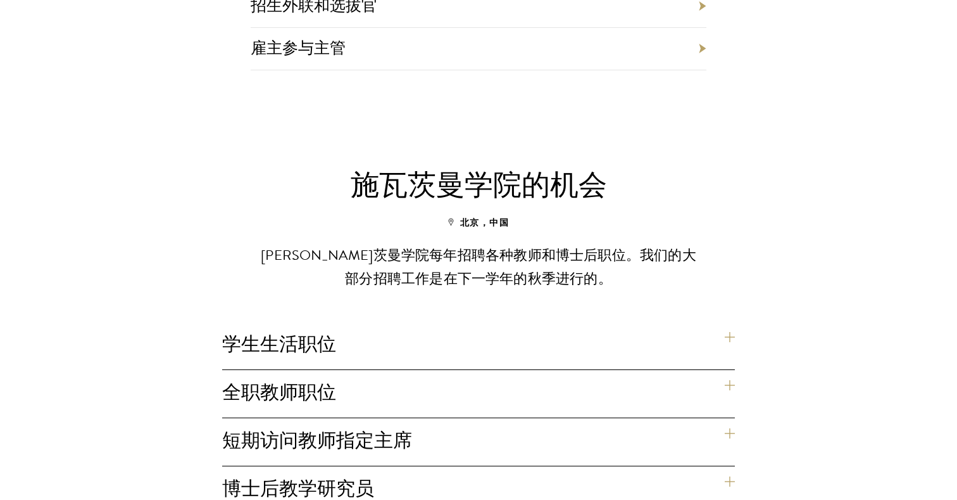
scroll to position [726, 0]
click at [353, 321] on h4 "学生生活职位" at bounding box center [478, 344] width 513 height 47
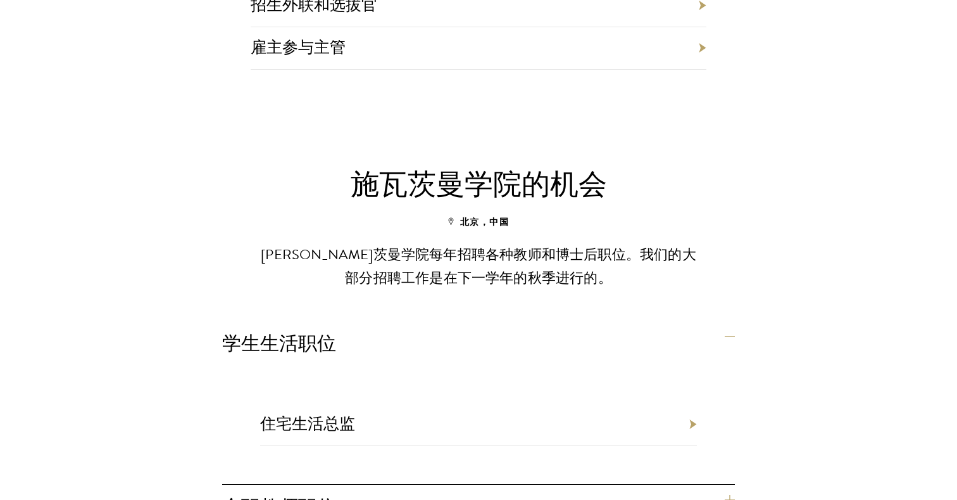
click at [541, 403] on li "住宅生活总监" at bounding box center [478, 424] width 437 height 42
click at [690, 403] on li "住宅生活总监" at bounding box center [478, 424] width 437 height 42
click at [271, 413] on link "住宅生活总监" at bounding box center [307, 423] width 95 height 20
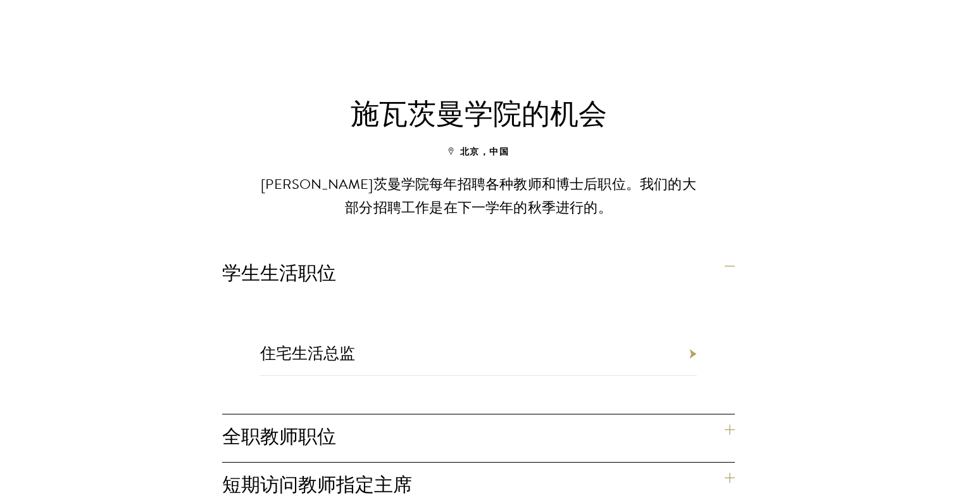
scroll to position [884, 0]
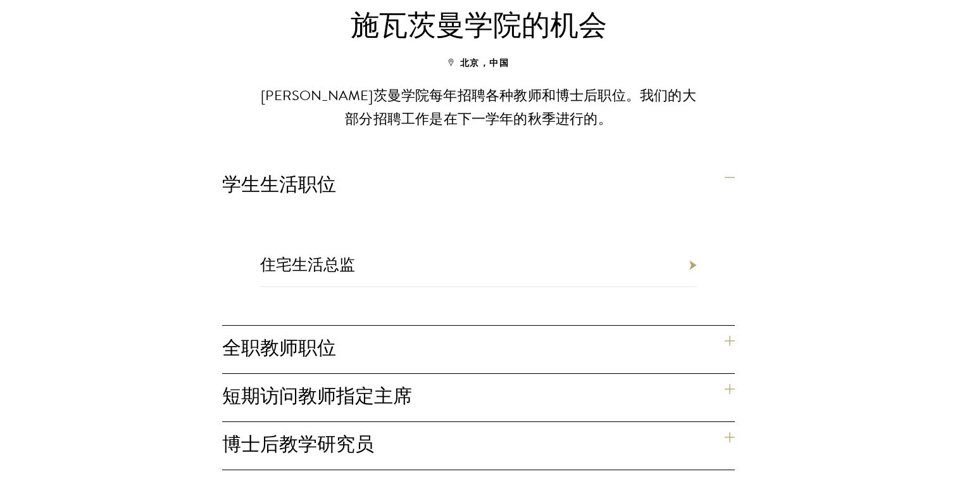
click at [732, 325] on h4 "全职教师职位" at bounding box center [478, 348] width 513 height 47
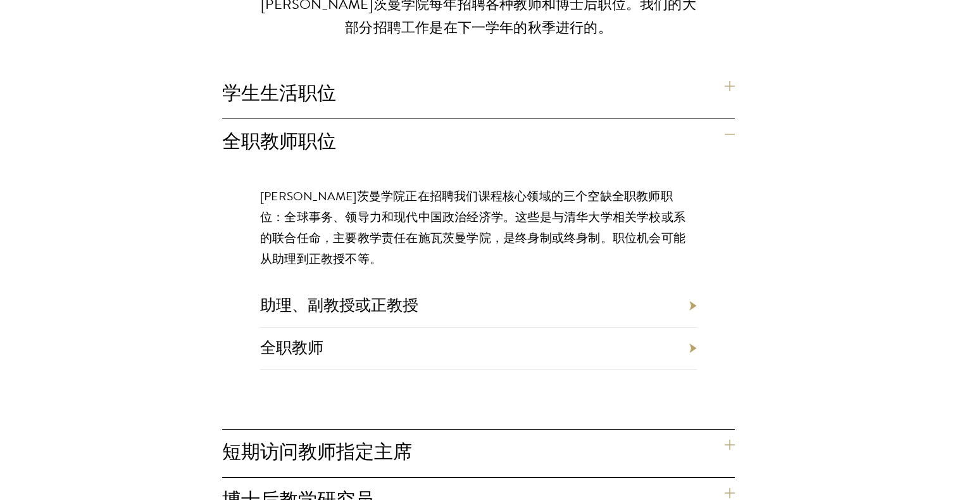
scroll to position [1012, 0]
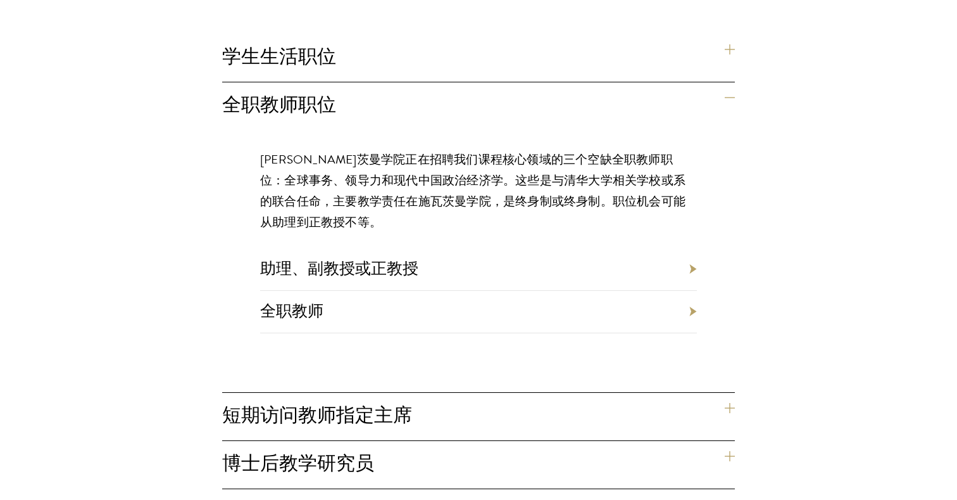
click at [735, 375] on div "施瓦茨曼学院的机会 北京，中国 施瓦茨曼学院每年招聘各种教师和博士后职位。我们的大部分招聘工作是在下一学年的秋季进行的。 学生生活职位 住宅生活总监 全职教师…" at bounding box center [479, 185] width 684 height 608
click at [734, 393] on h4 "短期访问教师指定主席" at bounding box center [478, 416] width 513 height 47
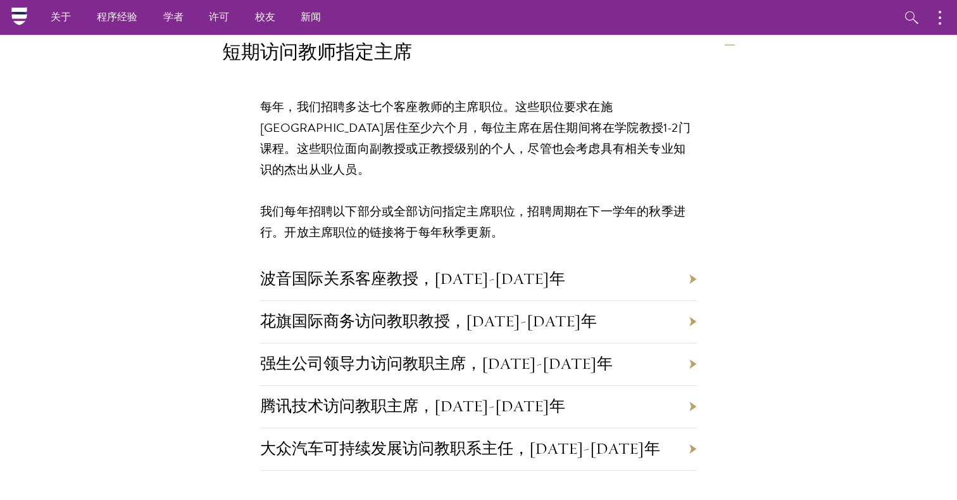
scroll to position [1090, 0]
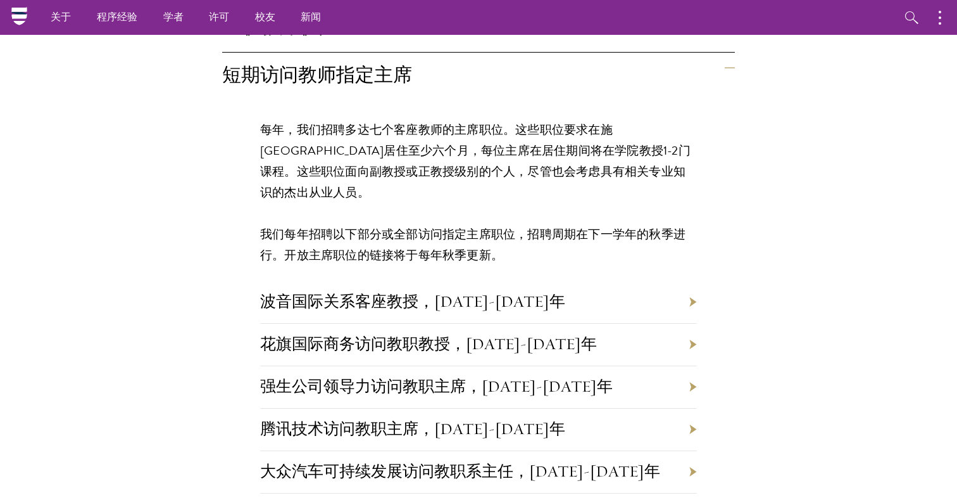
click at [690, 281] on li "波音国际关系客座教授，2025-2026年" at bounding box center [478, 302] width 437 height 42
click at [695, 281] on li "波音国际关系客座教授，2025-2026年" at bounding box center [478, 302] width 437 height 42
click at [368, 281] on li "波音国际关系客座教授，2025-2026年" at bounding box center [478, 302] width 437 height 42
click at [367, 291] on link "波音国际关系客座教授，2025-2026年" at bounding box center [412, 301] width 305 height 20
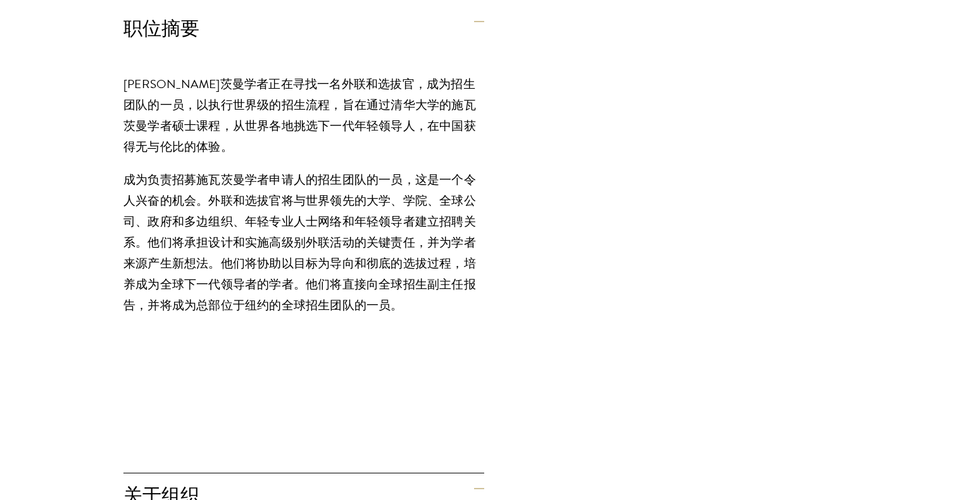
scroll to position [437, 0]
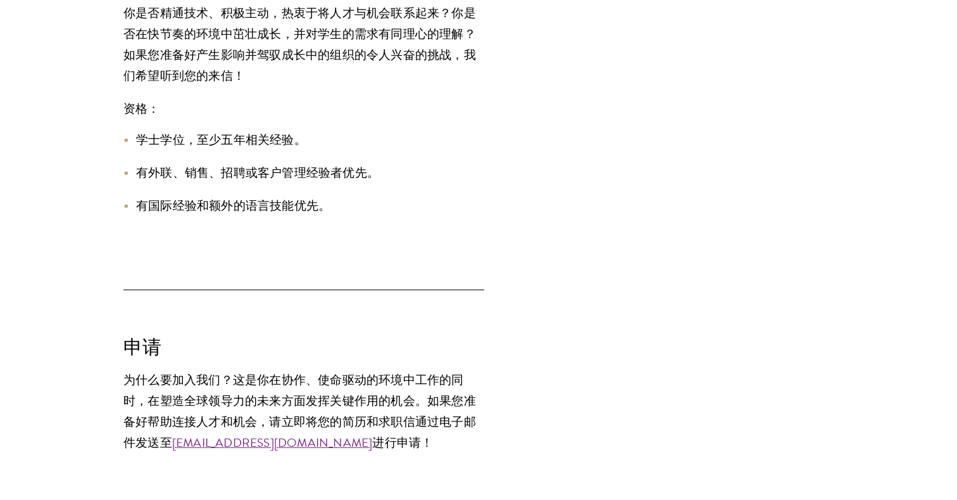
scroll to position [1866, 0]
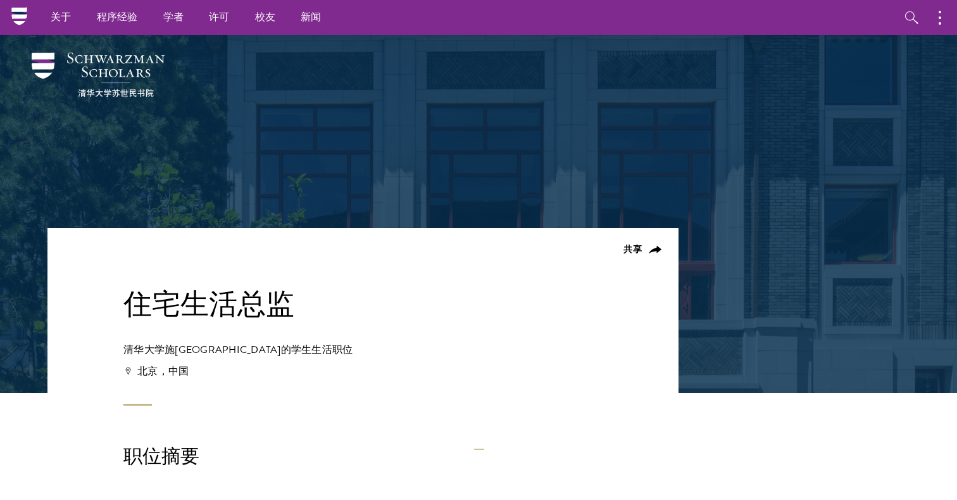
scroll to position [-3, 0]
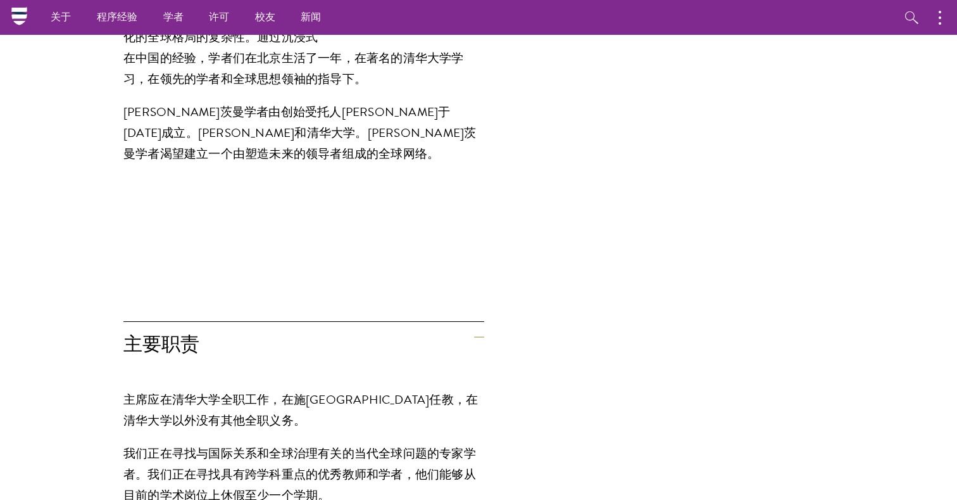
scroll to position [999, 0]
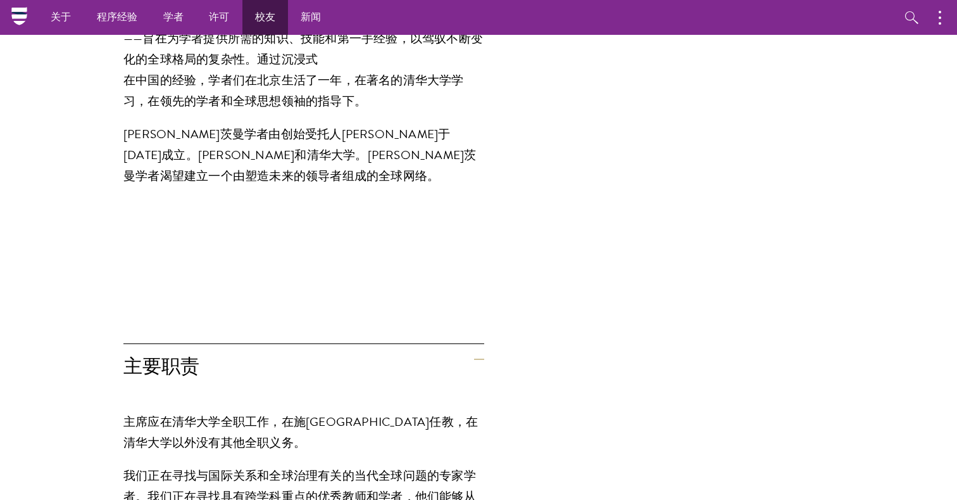
click at [255, 18] on link "校友" at bounding box center [265, 17] width 46 height 35
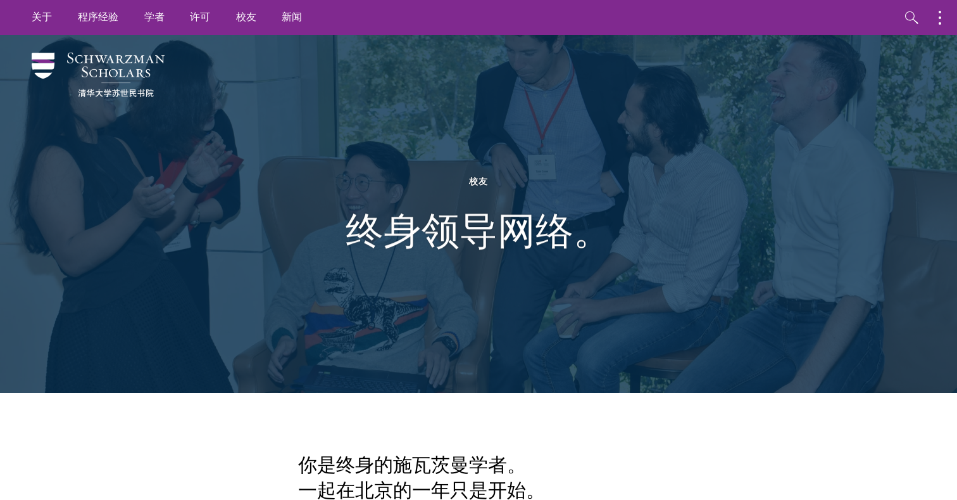
drag, startPoint x: 83, startPoint y: 63, endPoint x: 136, endPoint y: 92, distance: 60.6
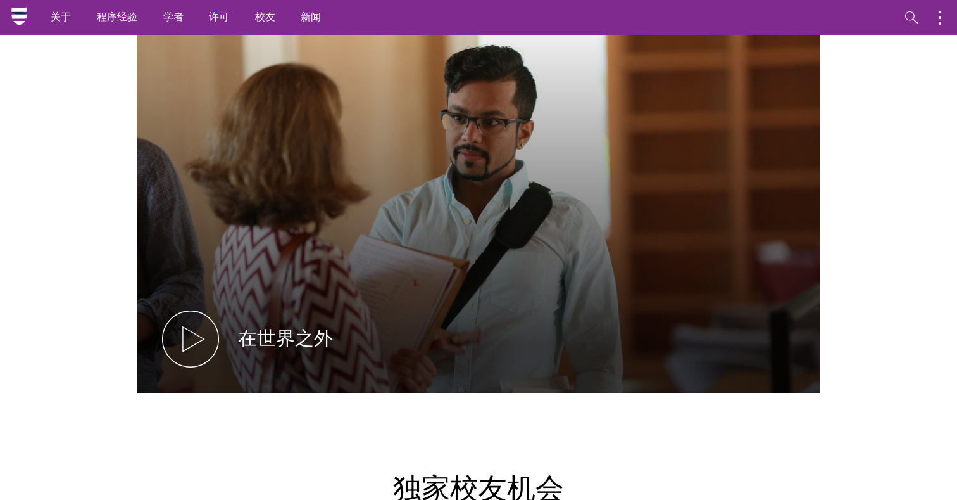
scroll to position [151, 0]
